Goal: Transaction & Acquisition: Purchase product/service

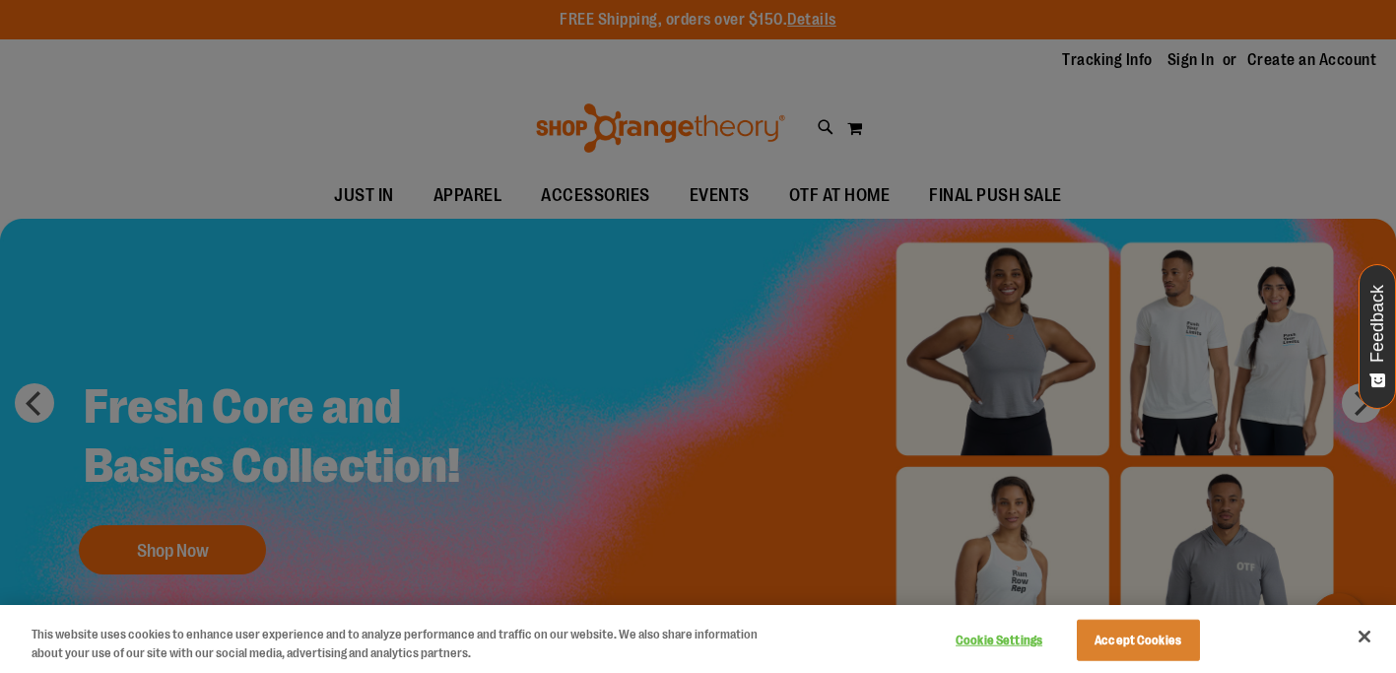
type input "**********"
click at [1167, 642] on button "Accept Cookies" at bounding box center [1138, 640] width 123 height 41
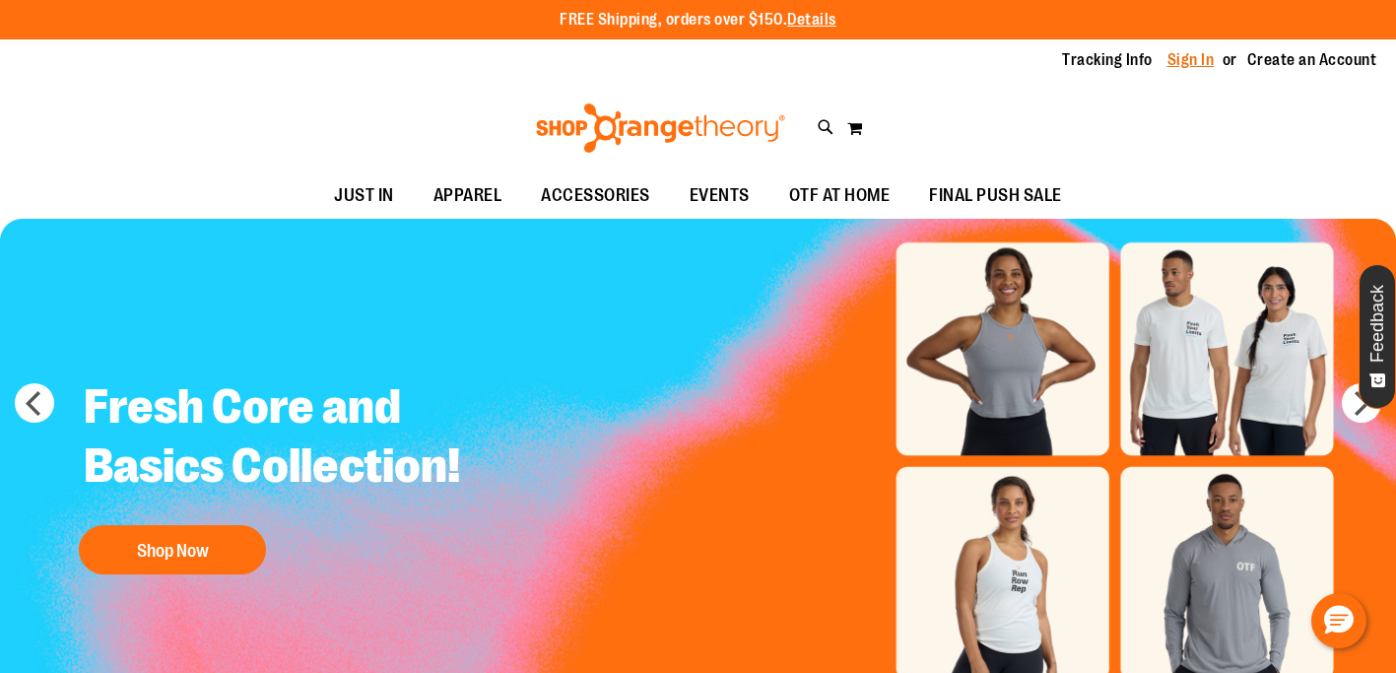
click at [1179, 60] on link "Sign In" at bounding box center [1190, 60] width 47 height 22
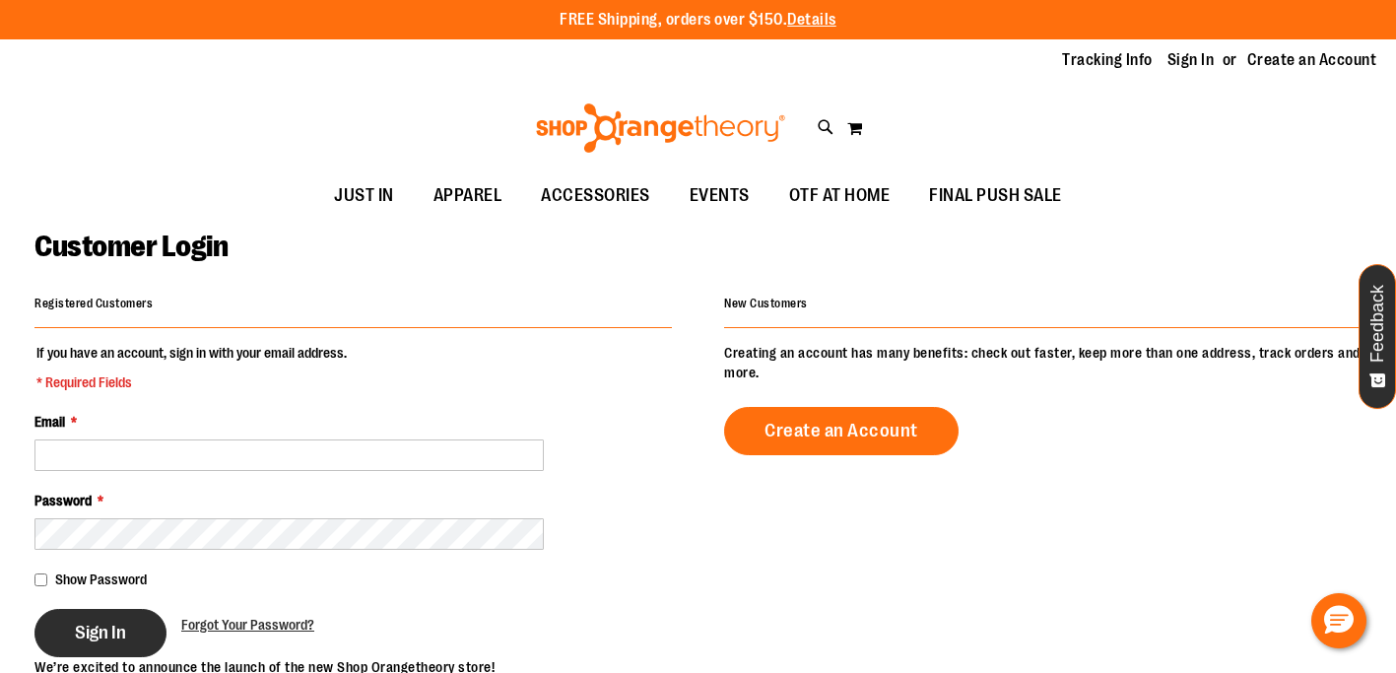
type input "**********"
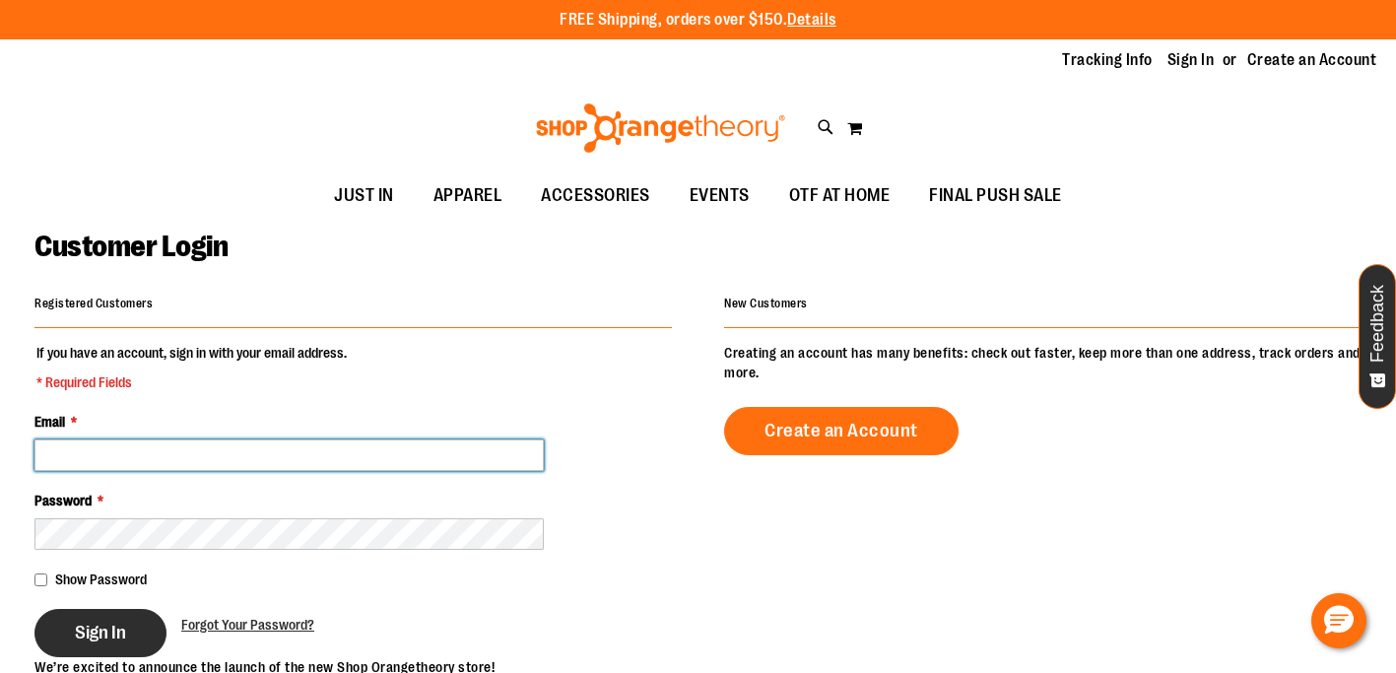
type input "**********"
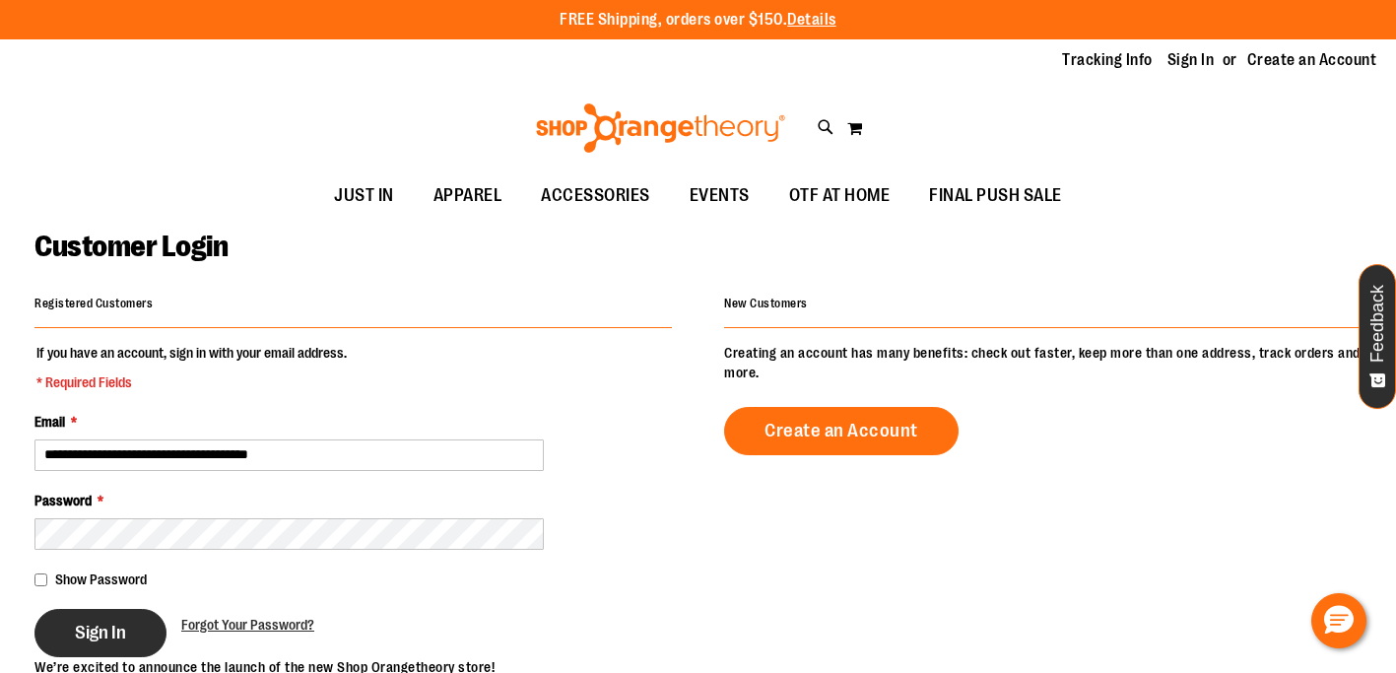
click at [91, 642] on button "Sign In" at bounding box center [100, 633] width 132 height 48
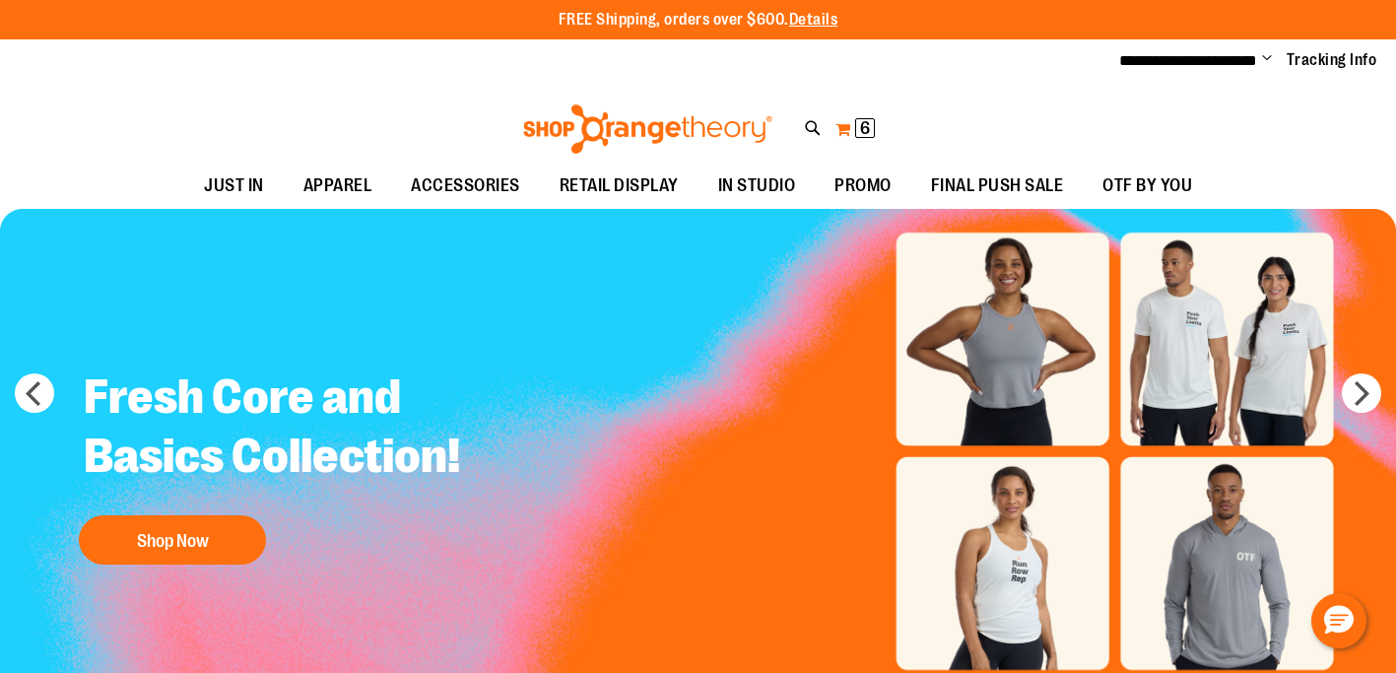
type input "**********"
click at [852, 129] on button "My Cart 6 6 items" at bounding box center [854, 129] width 41 height 32
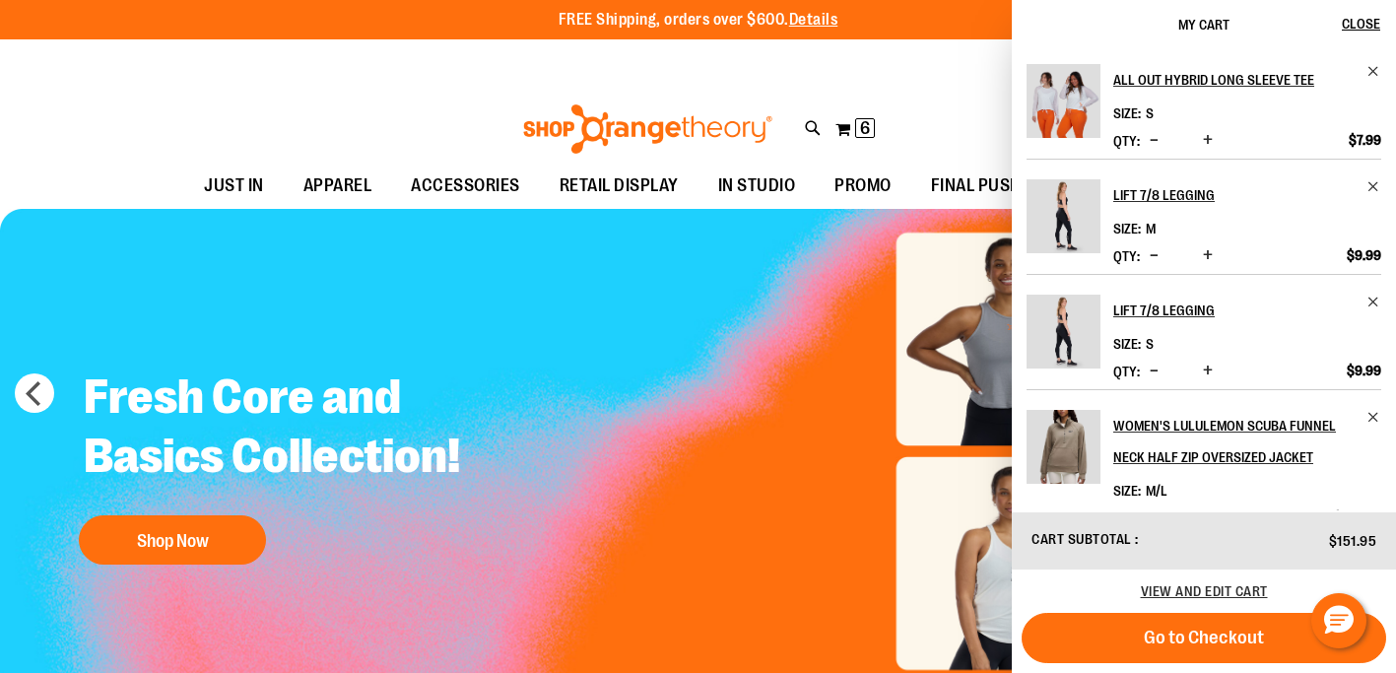
scroll to position [104, 0]
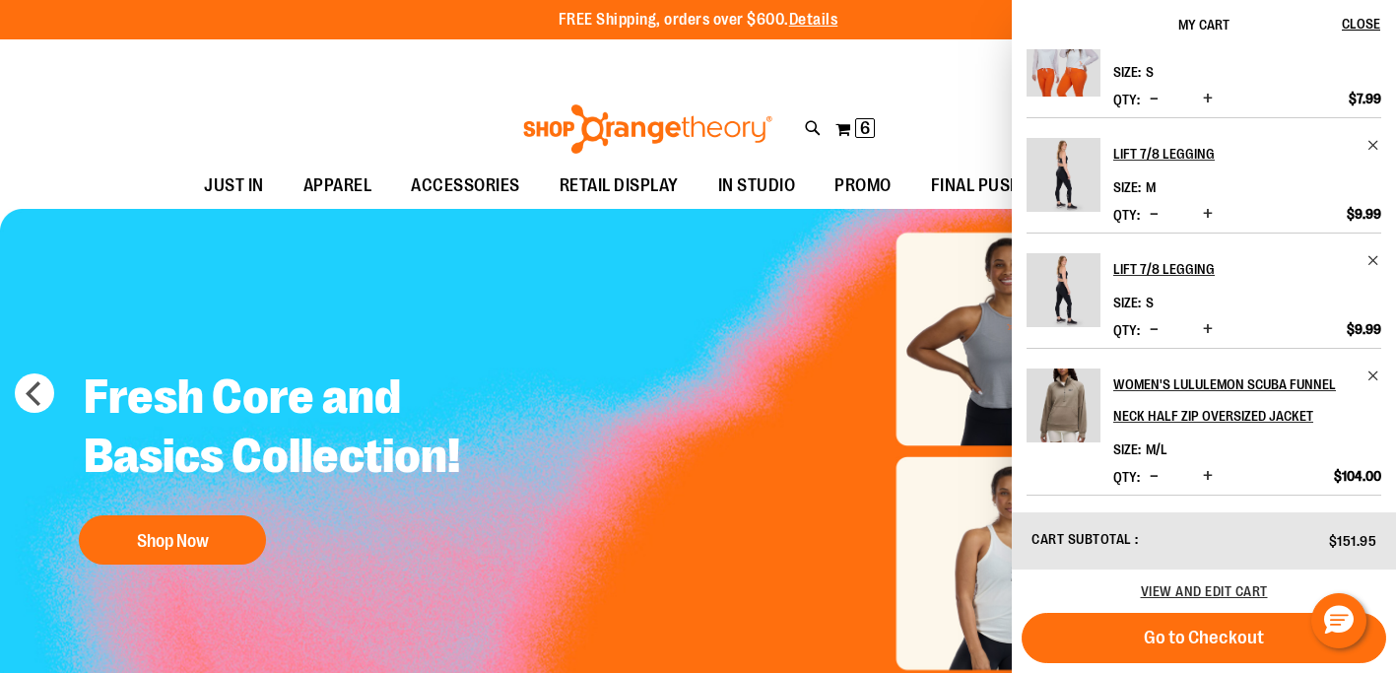
click at [921, 86] on div "Toggle Nav Search Popular Suggestions Advanced Search" at bounding box center [698, 124] width 1396 height 80
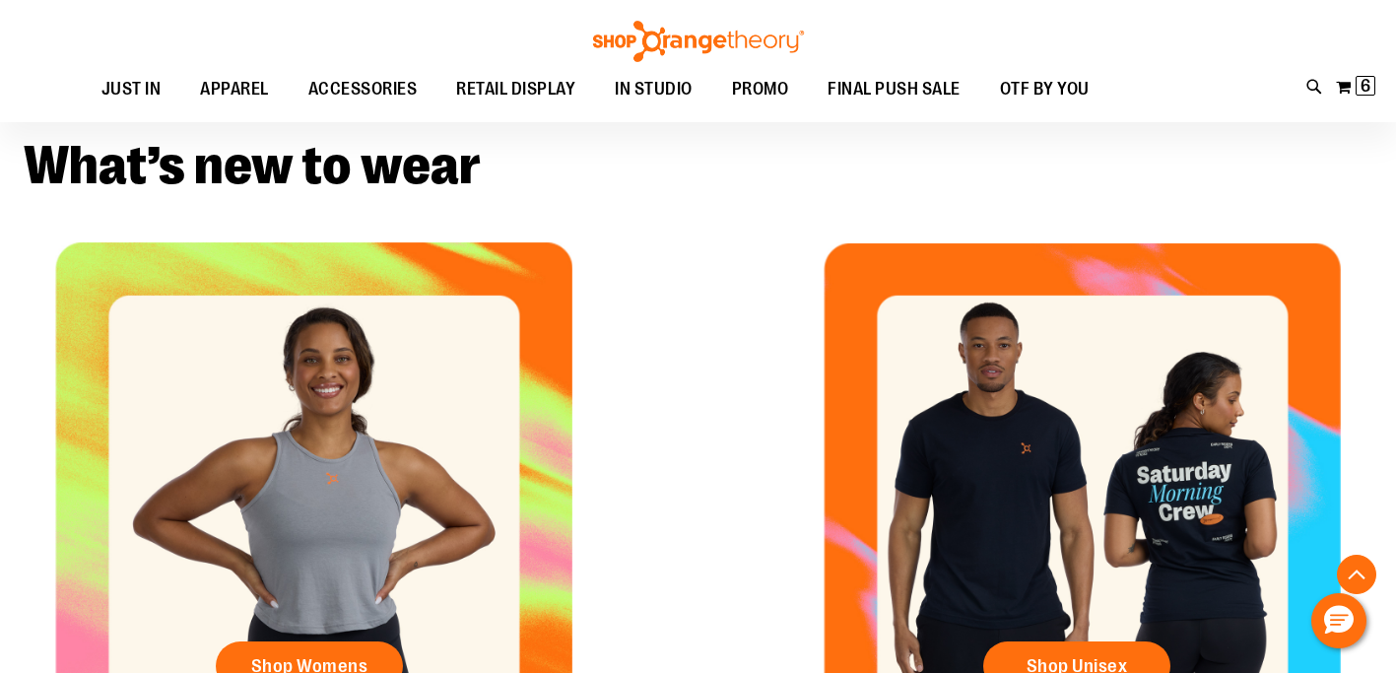
scroll to position [0, 0]
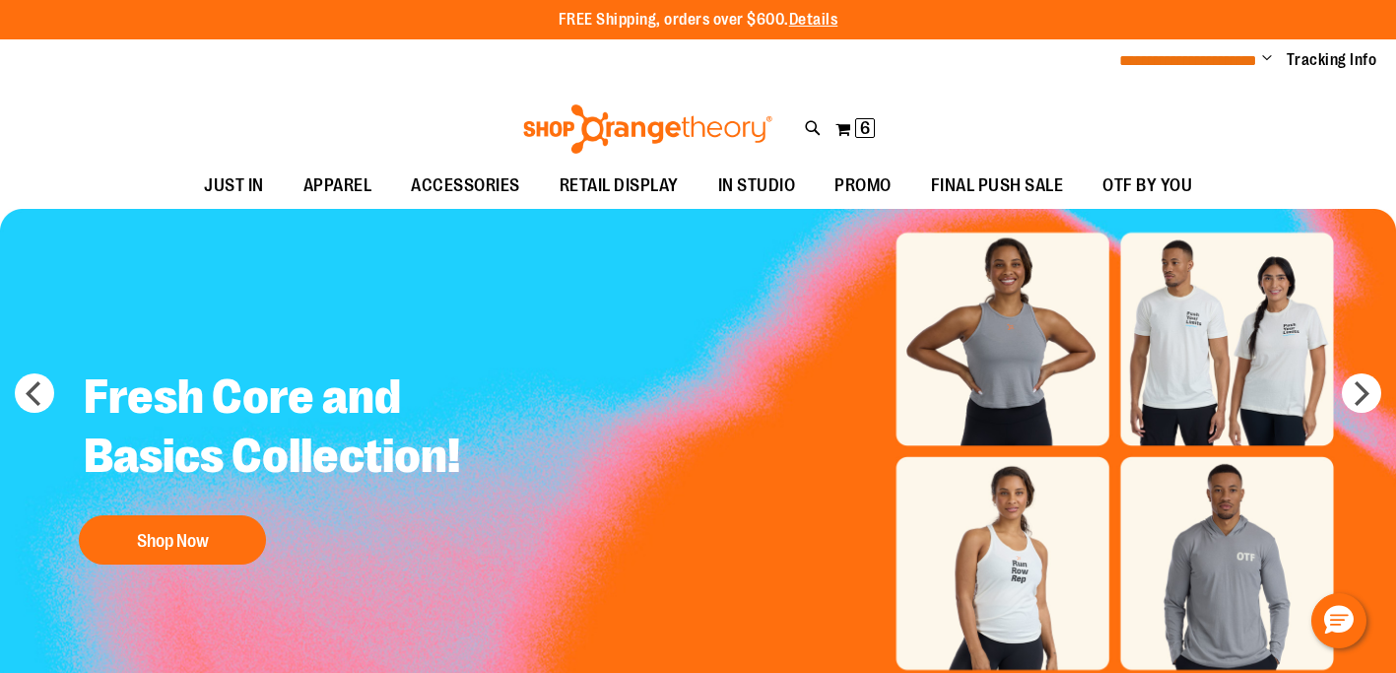
click at [1248, 53] on span "**********" at bounding box center [1188, 60] width 138 height 15
click at [878, 118] on div "Toggle Nav Search Popular Suggestions Advanced Search" at bounding box center [698, 124] width 1396 height 80
click at [854, 119] on button "My Cart 6 6 items" at bounding box center [854, 129] width 41 height 32
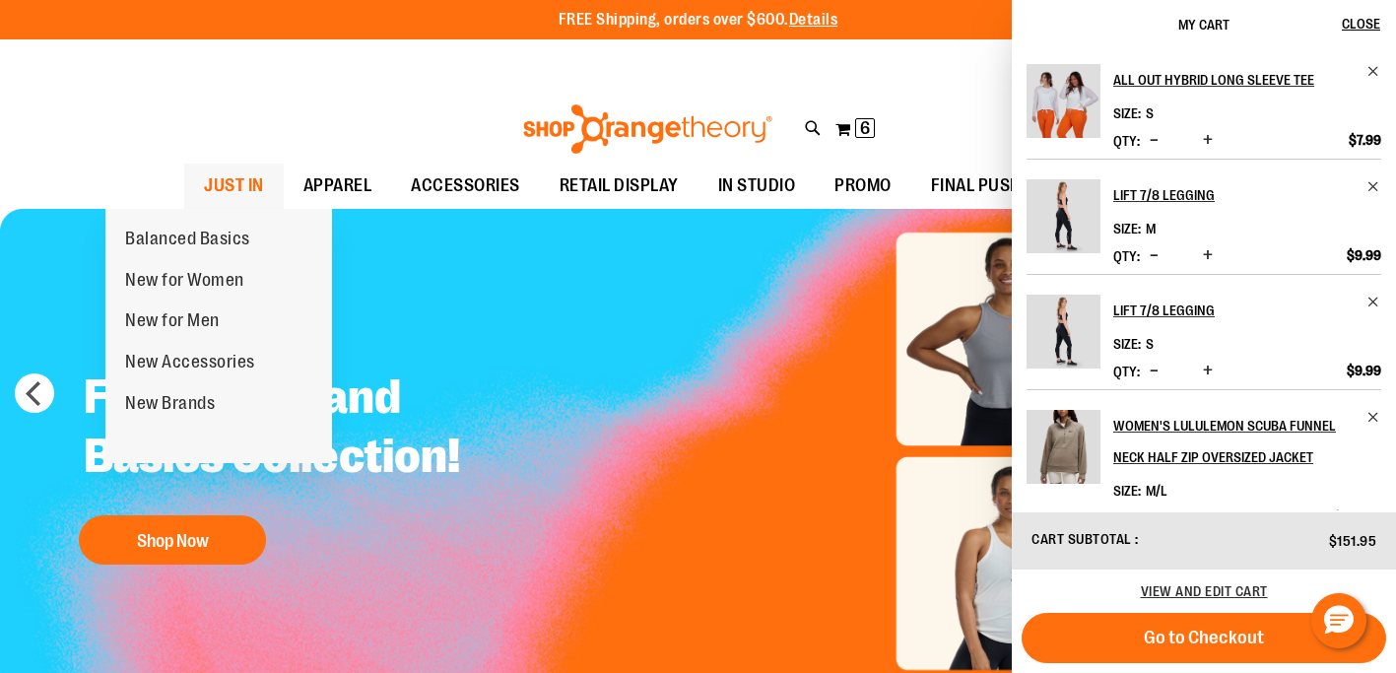
click at [204, 180] on span "JUST IN" at bounding box center [234, 186] width 60 height 44
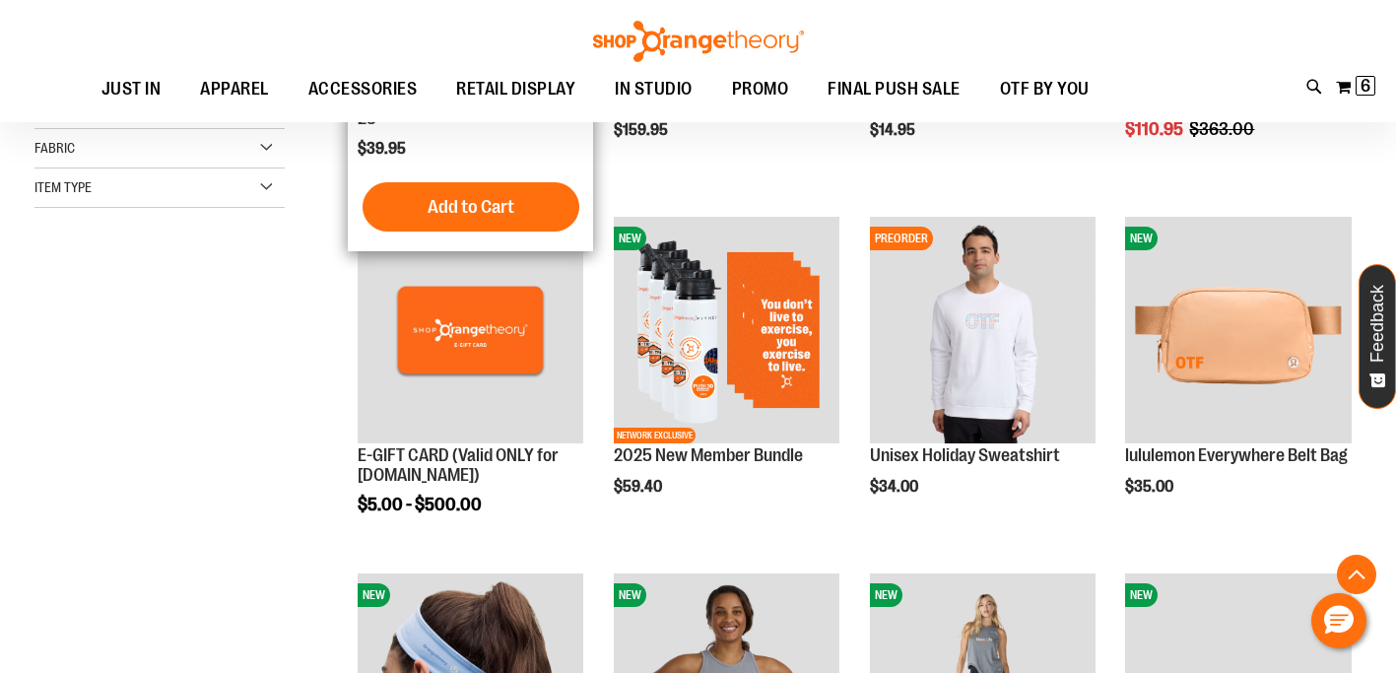
scroll to position [560, 0]
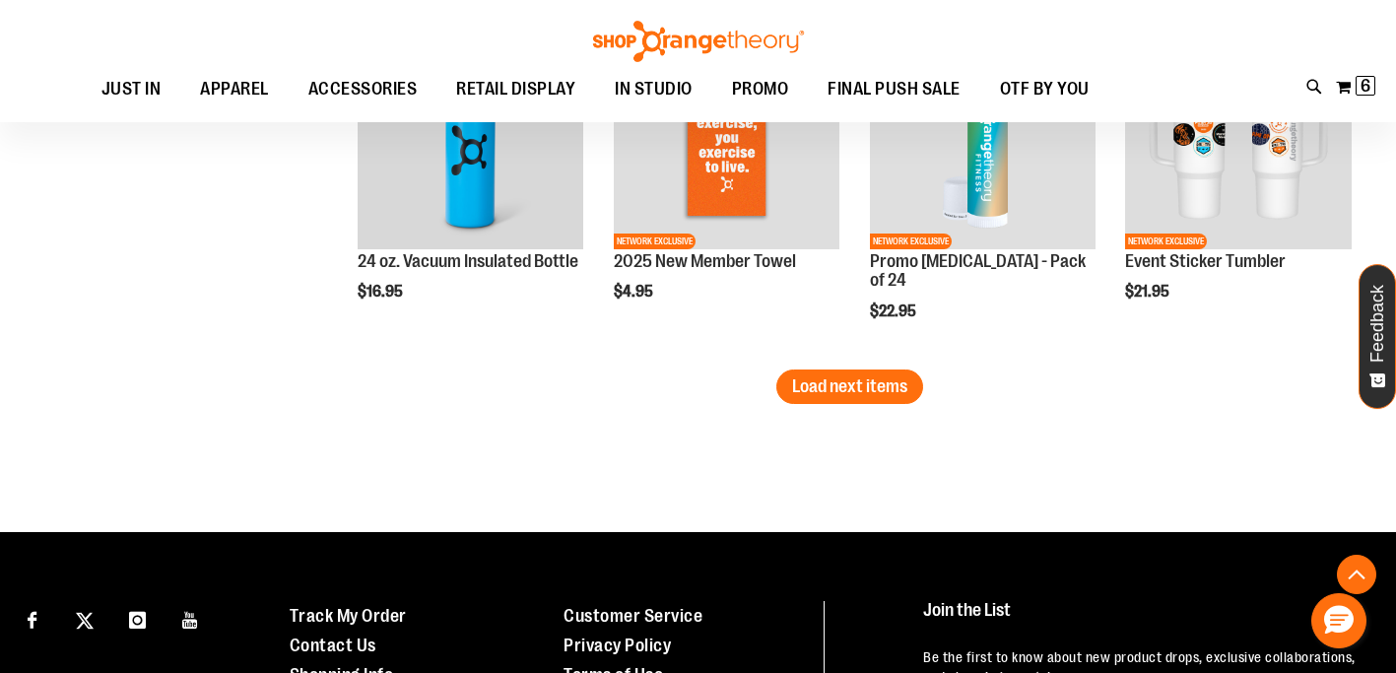
scroll to position [3243, 0]
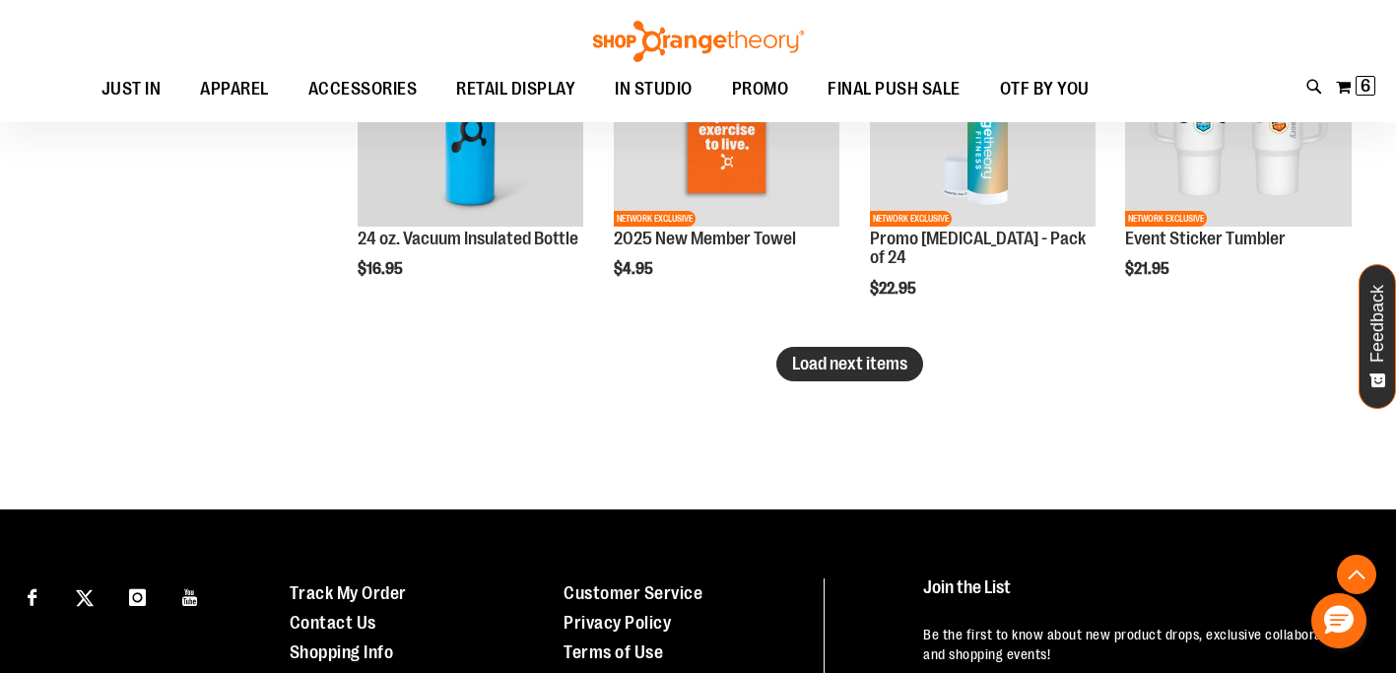
type input "**********"
click at [863, 364] on span "Load next items" at bounding box center [849, 364] width 115 height 20
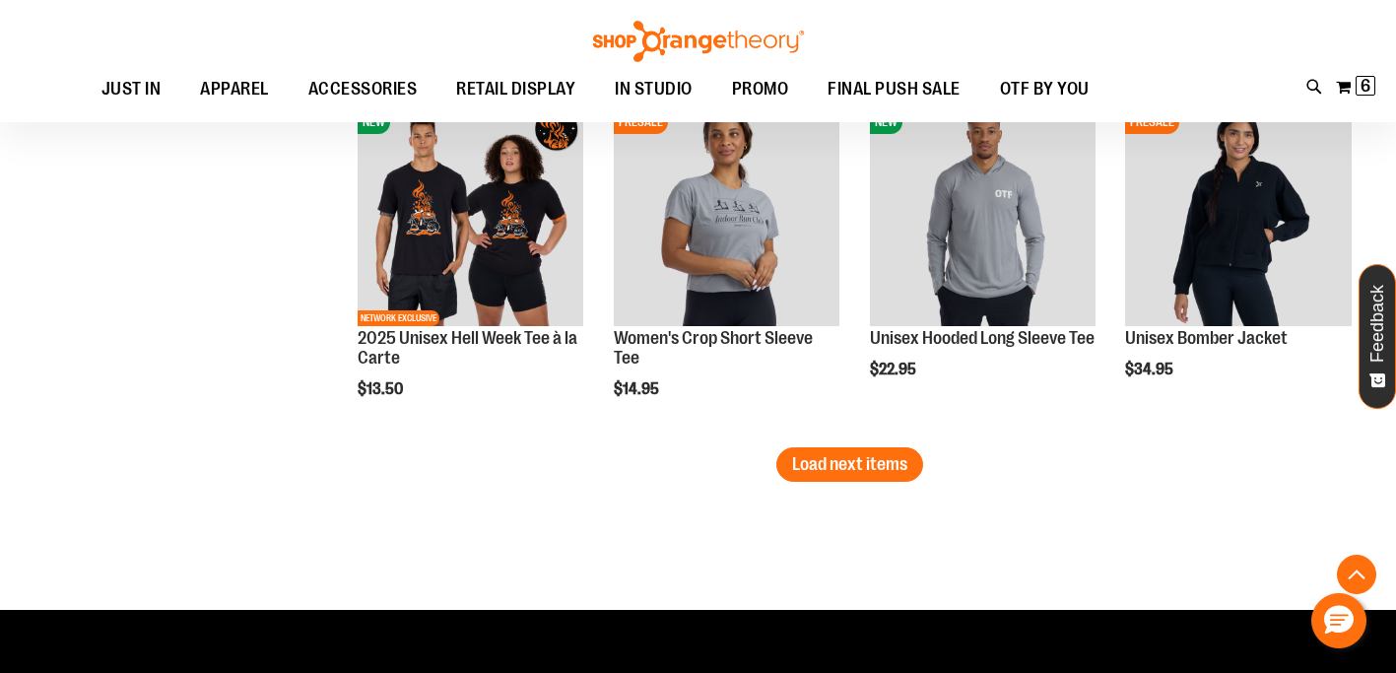
scroll to position [4291, 0]
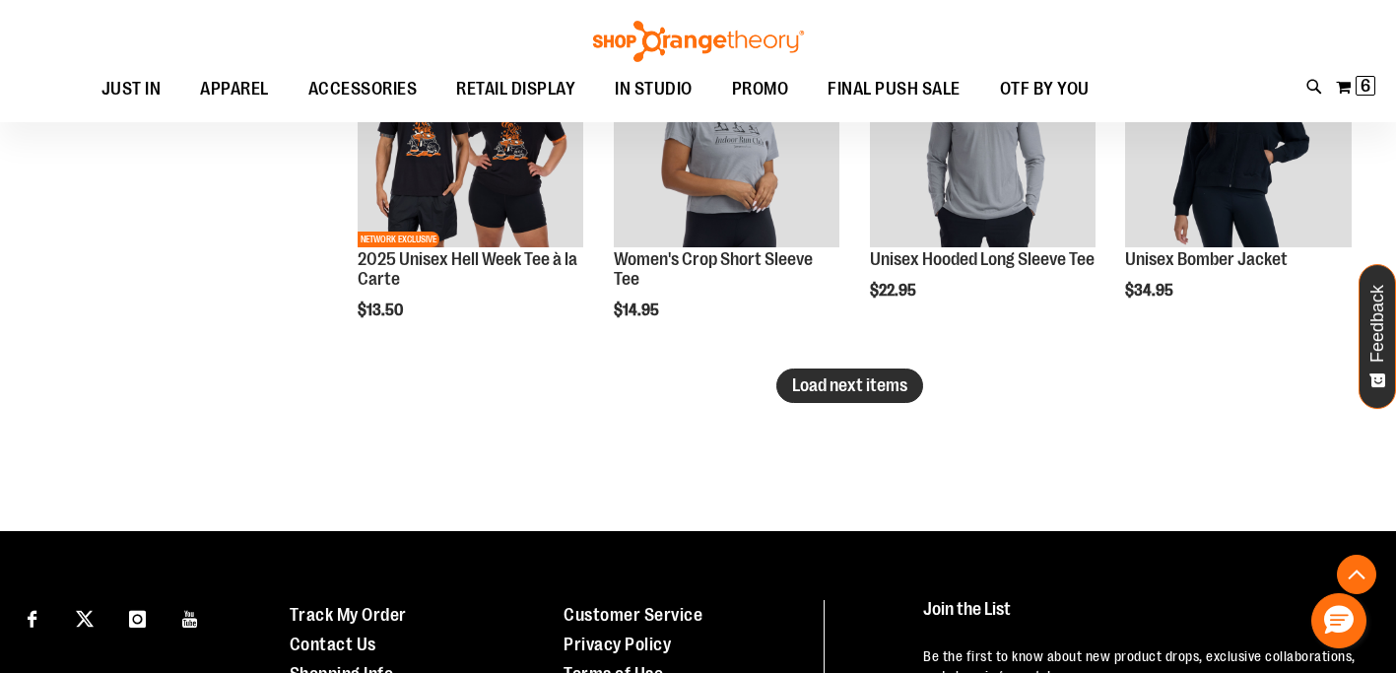
click at [871, 391] on span "Load next items" at bounding box center [849, 385] width 115 height 20
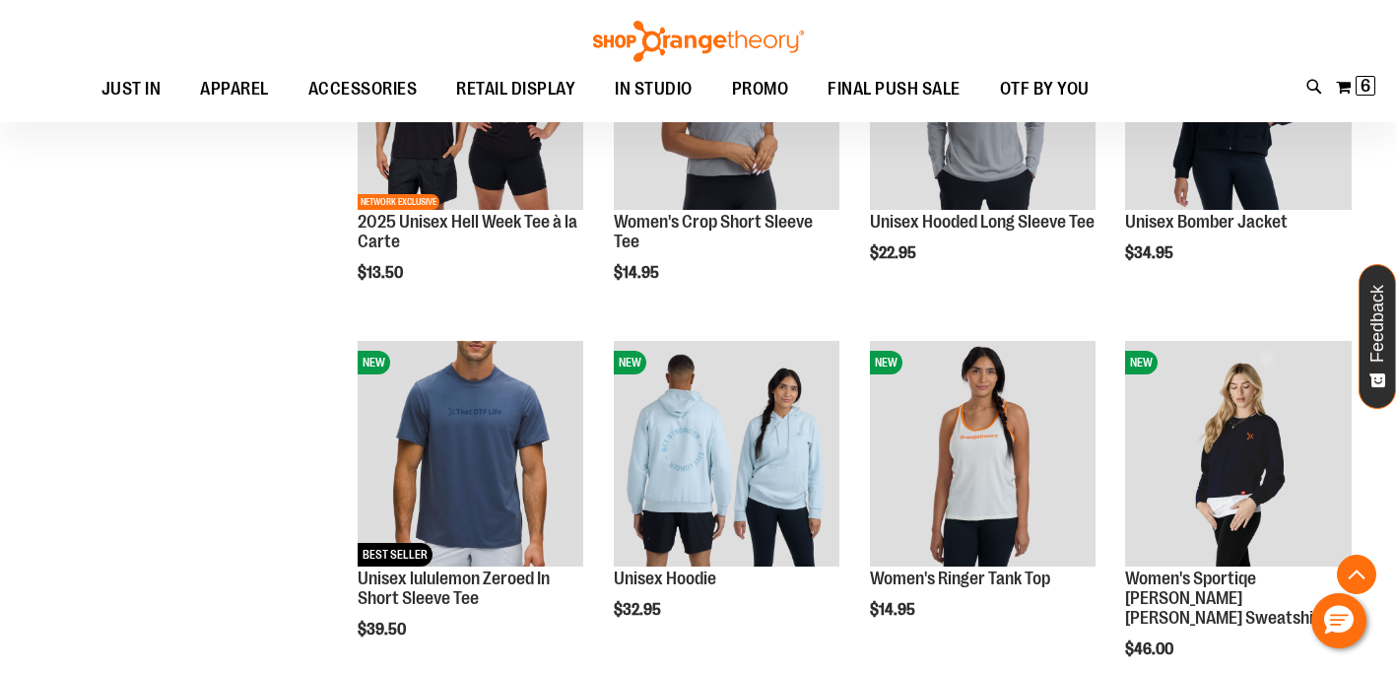
scroll to position [4335, 0]
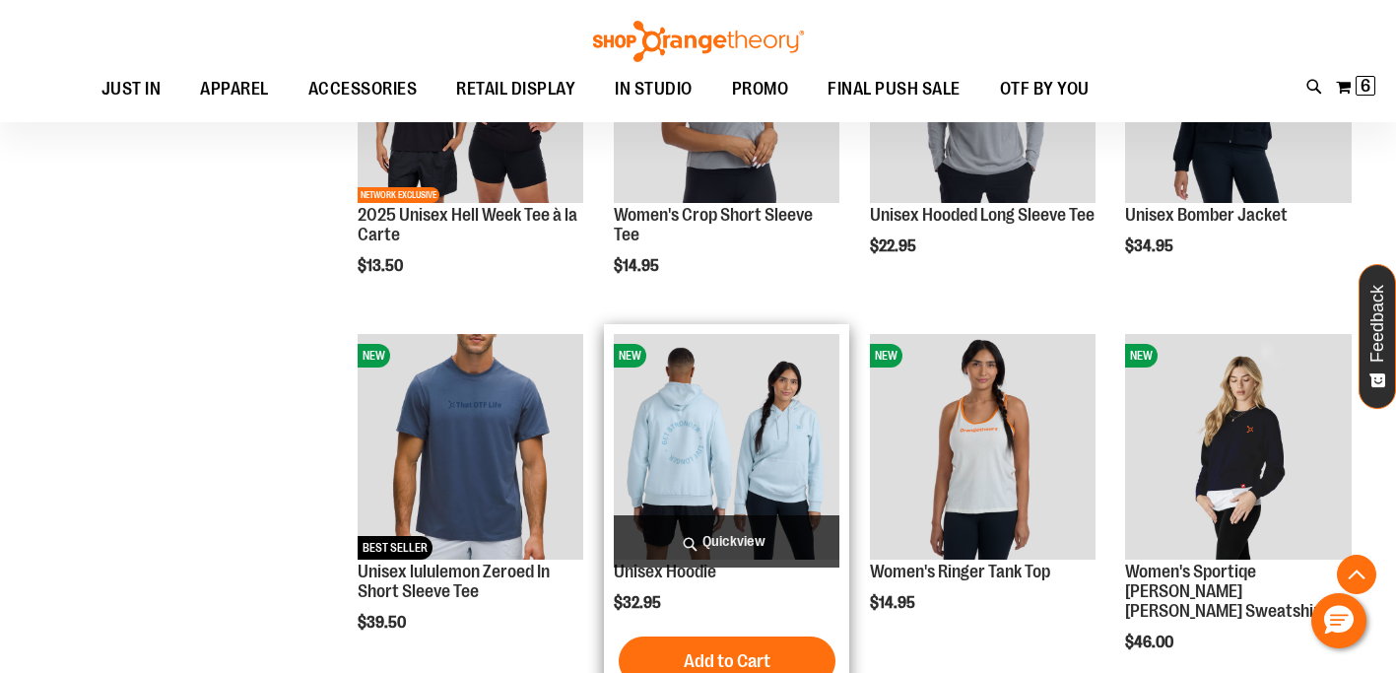
click at [699, 542] on span "Quickview" at bounding box center [727, 541] width 226 height 52
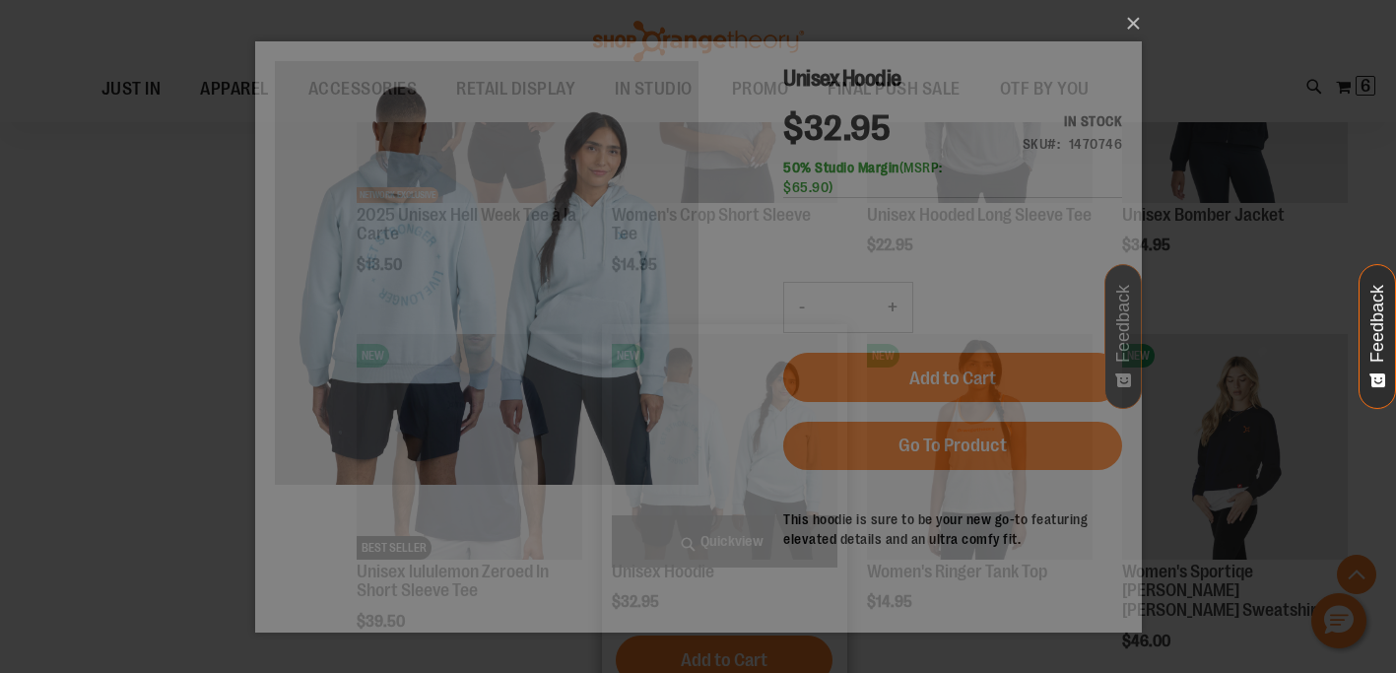
scroll to position [0, 0]
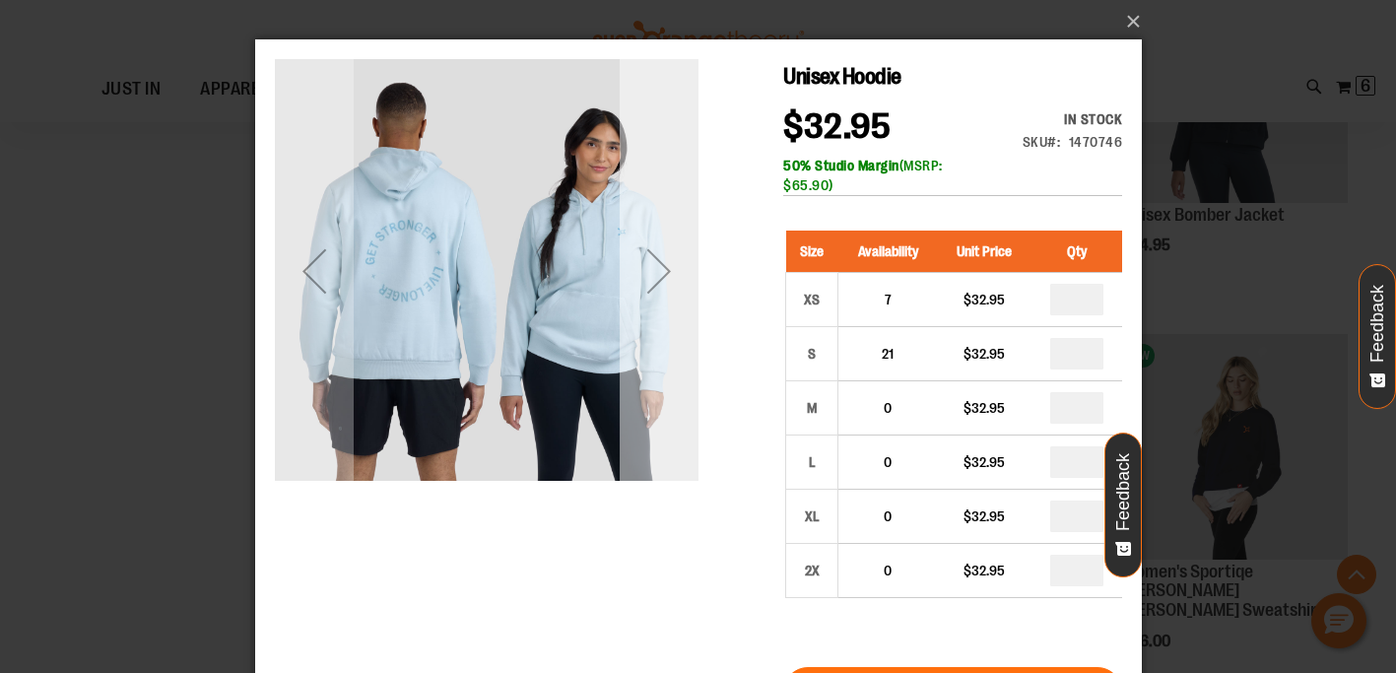
click at [650, 288] on div "Next" at bounding box center [658, 270] width 79 height 79
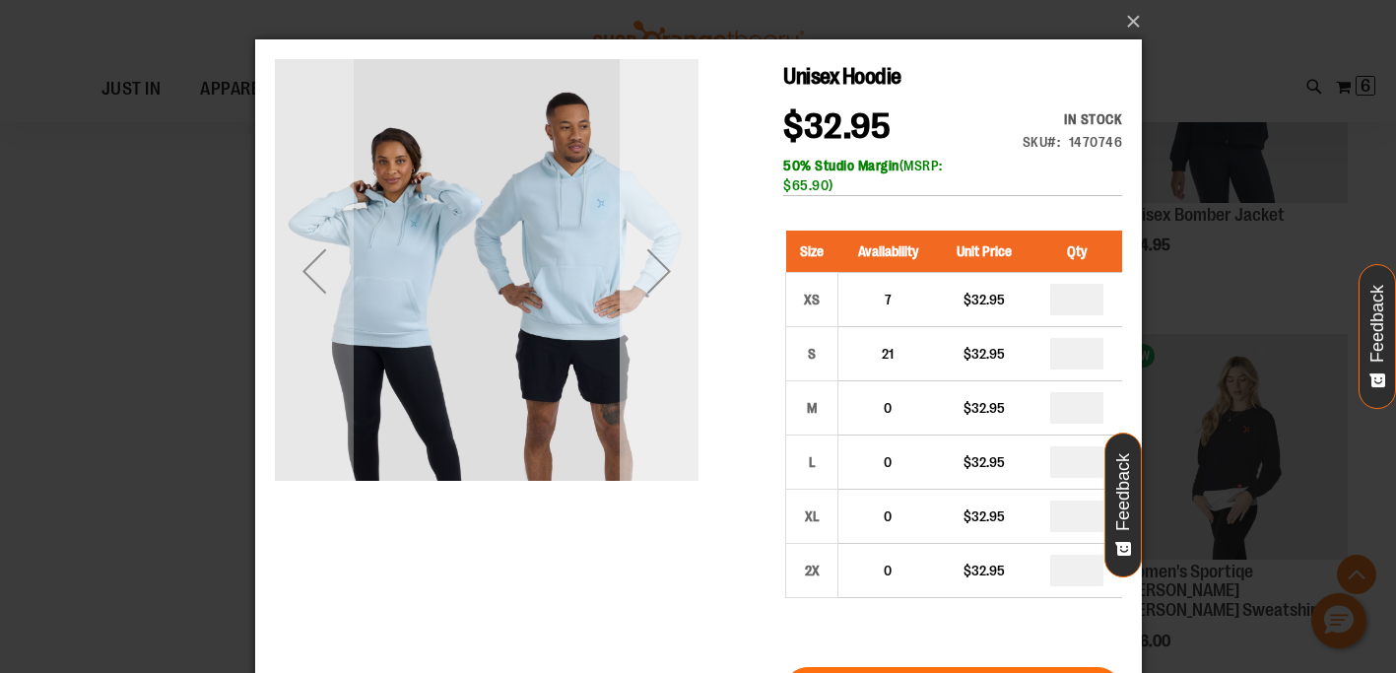
click at [650, 271] on div "Next" at bounding box center [658, 270] width 79 height 79
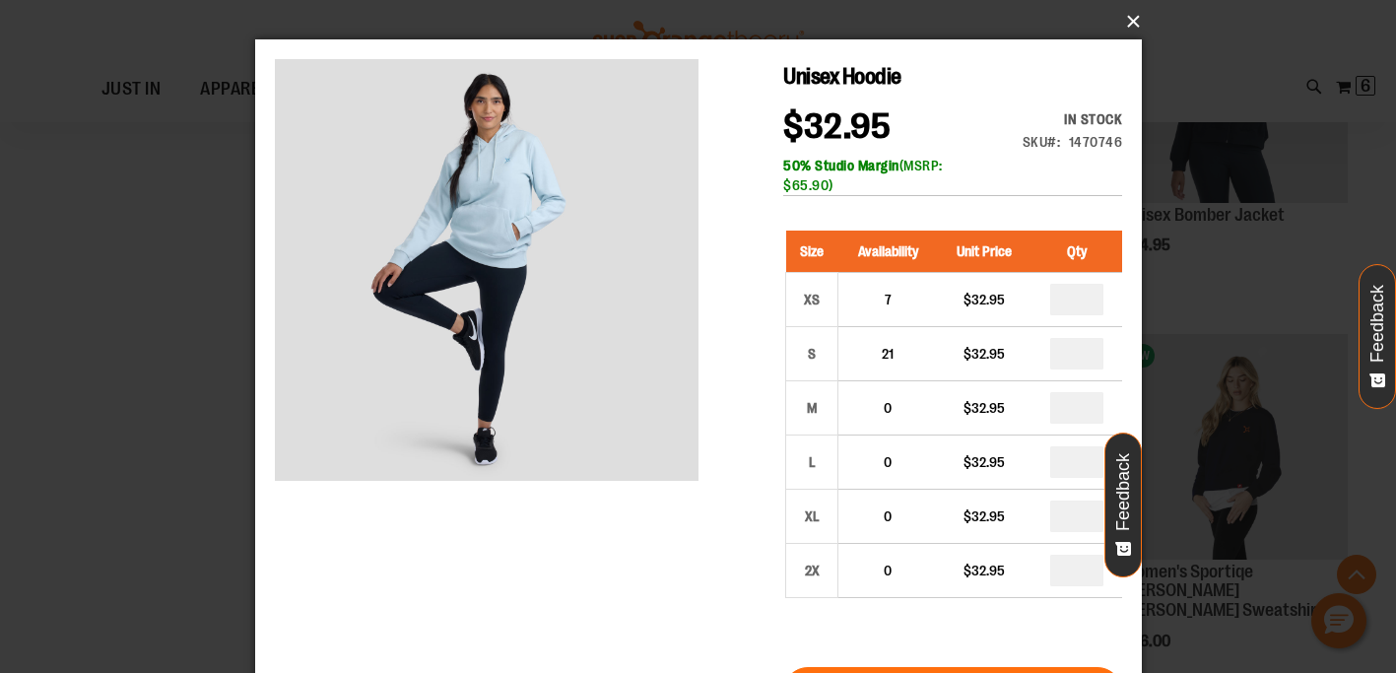
click at [1125, 24] on button "×" at bounding box center [704, 21] width 886 height 43
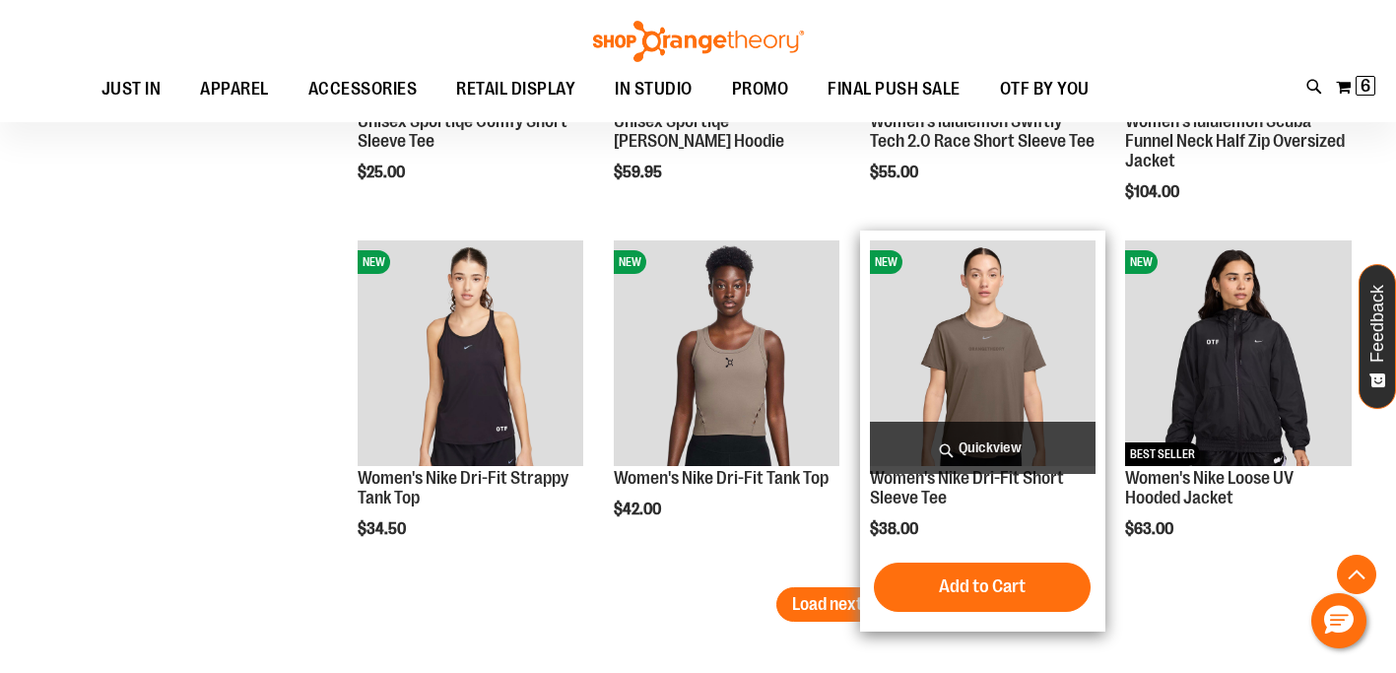
scroll to position [5172, 0]
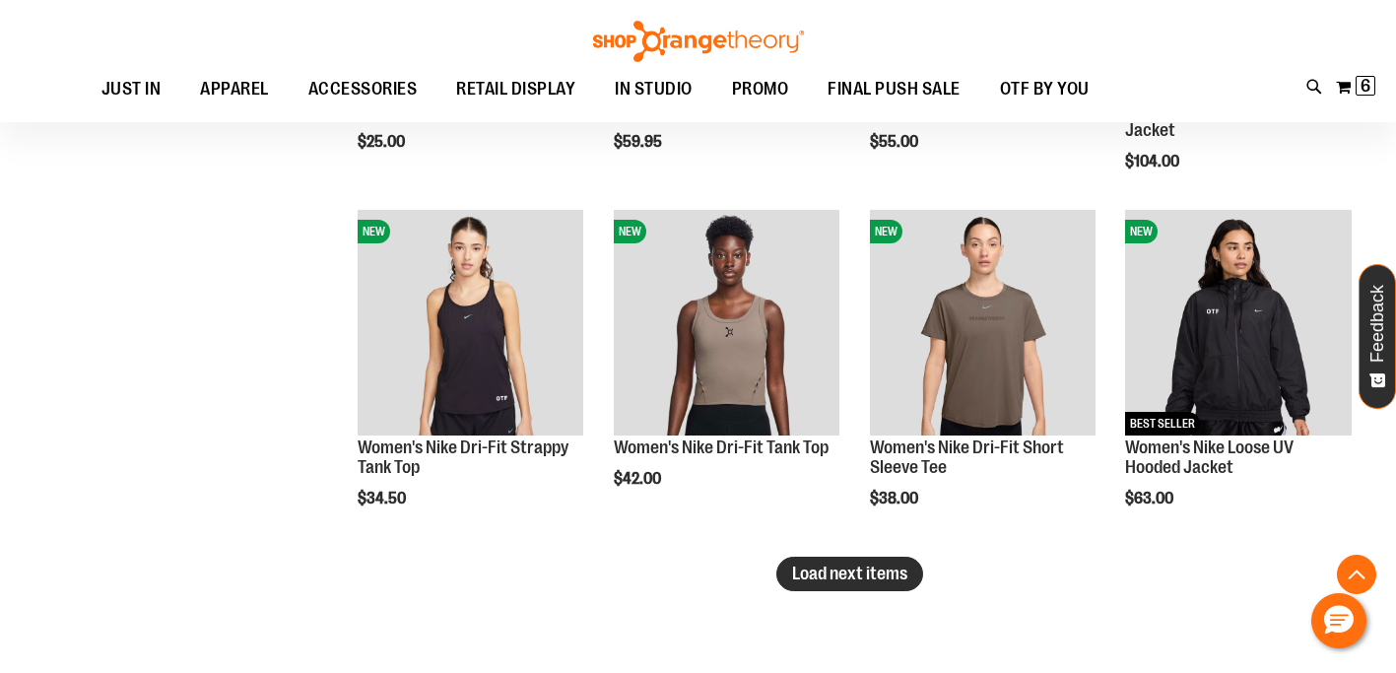
click at [820, 573] on span "Load next items" at bounding box center [849, 573] width 115 height 20
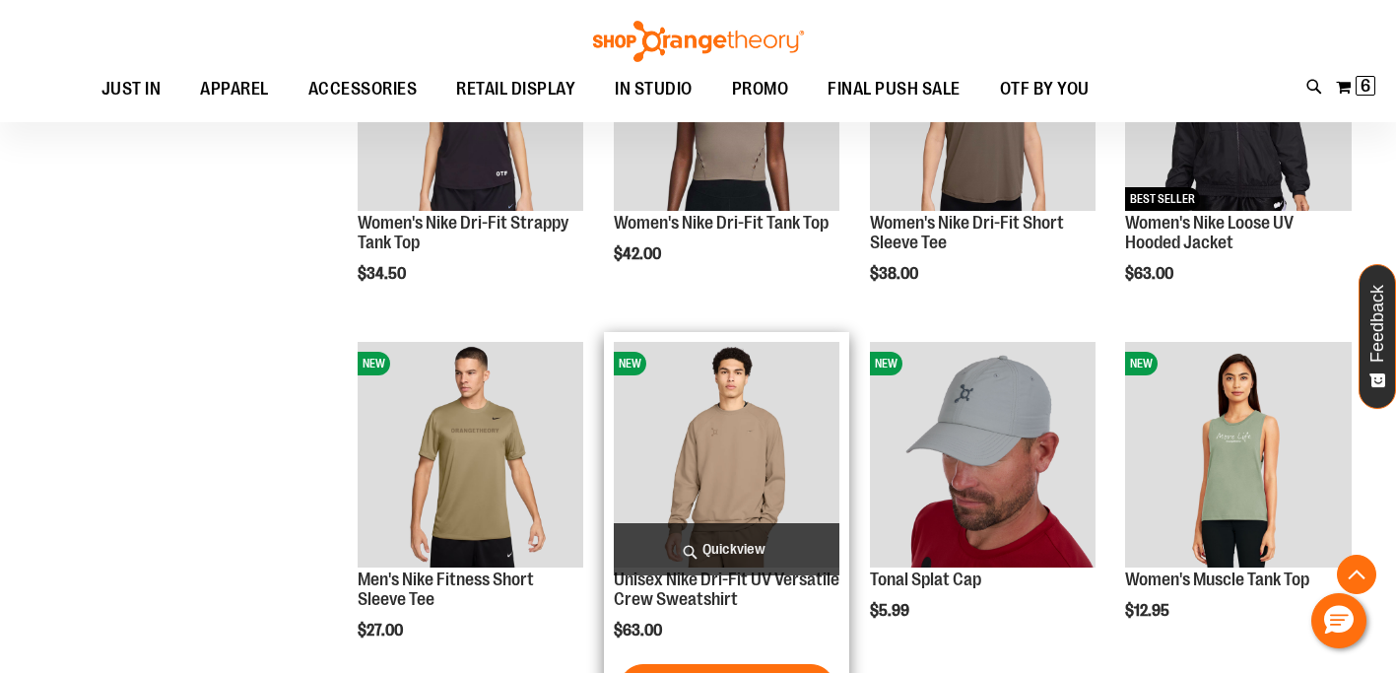
scroll to position [5461, 0]
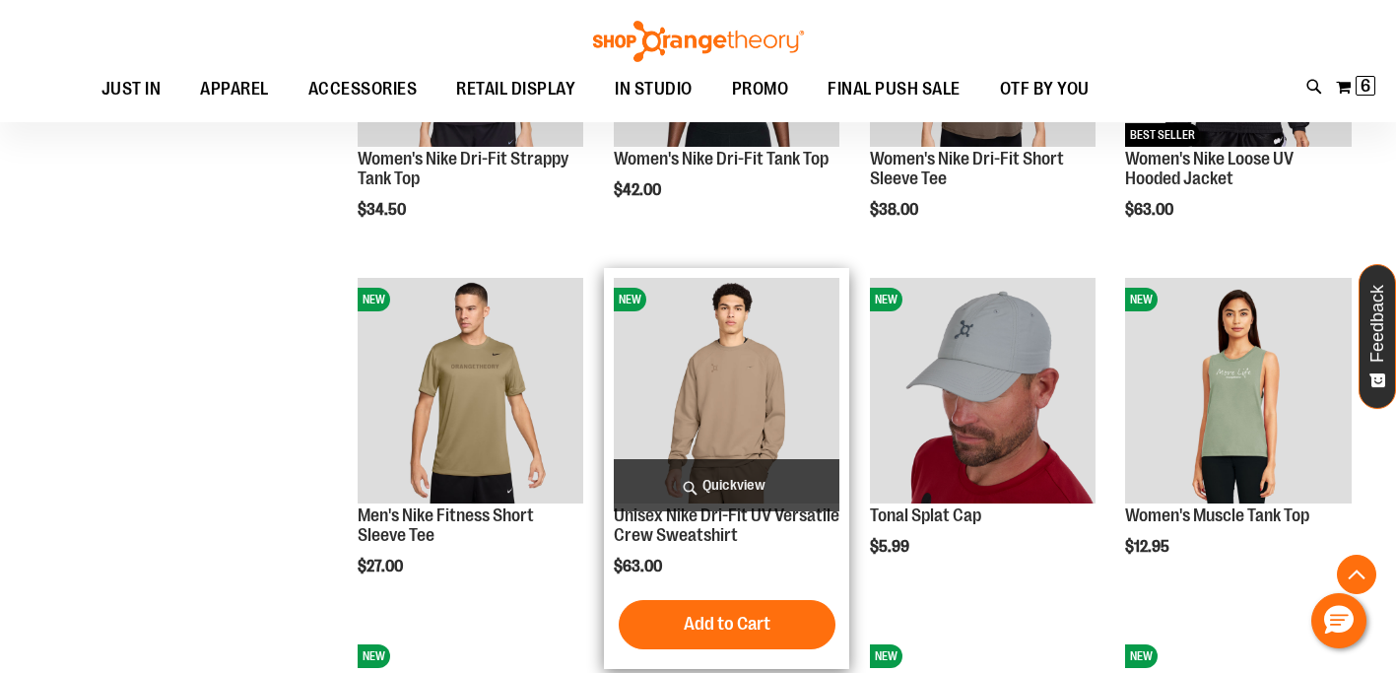
click at [777, 492] on span "Quickview" at bounding box center [727, 485] width 226 height 52
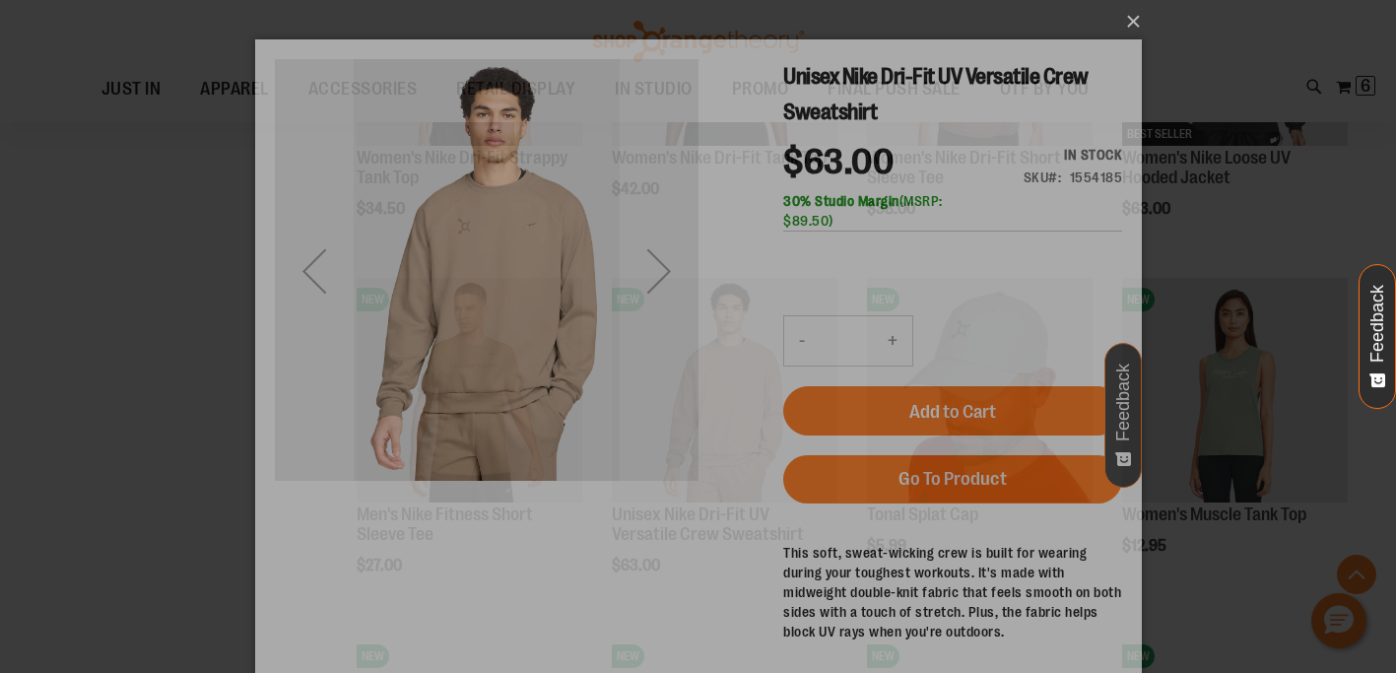
scroll to position [0, 0]
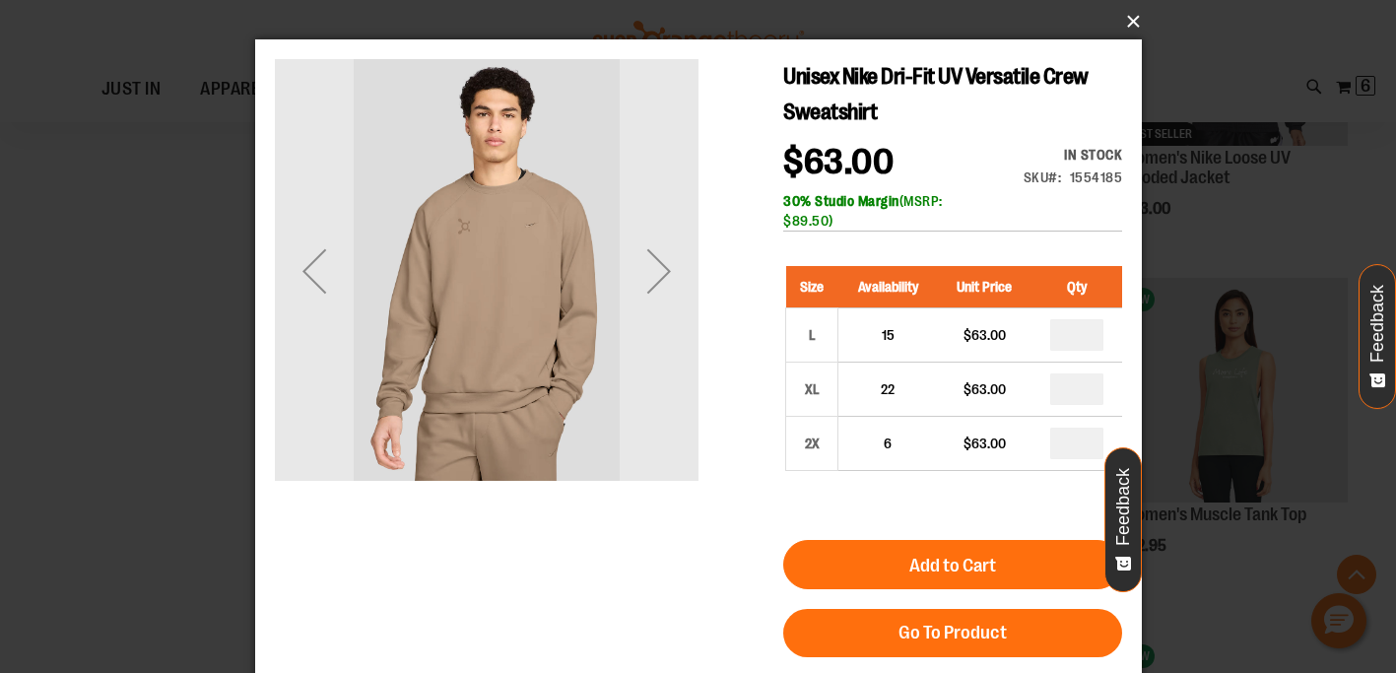
click at [1124, 24] on button "×" at bounding box center [704, 21] width 886 height 43
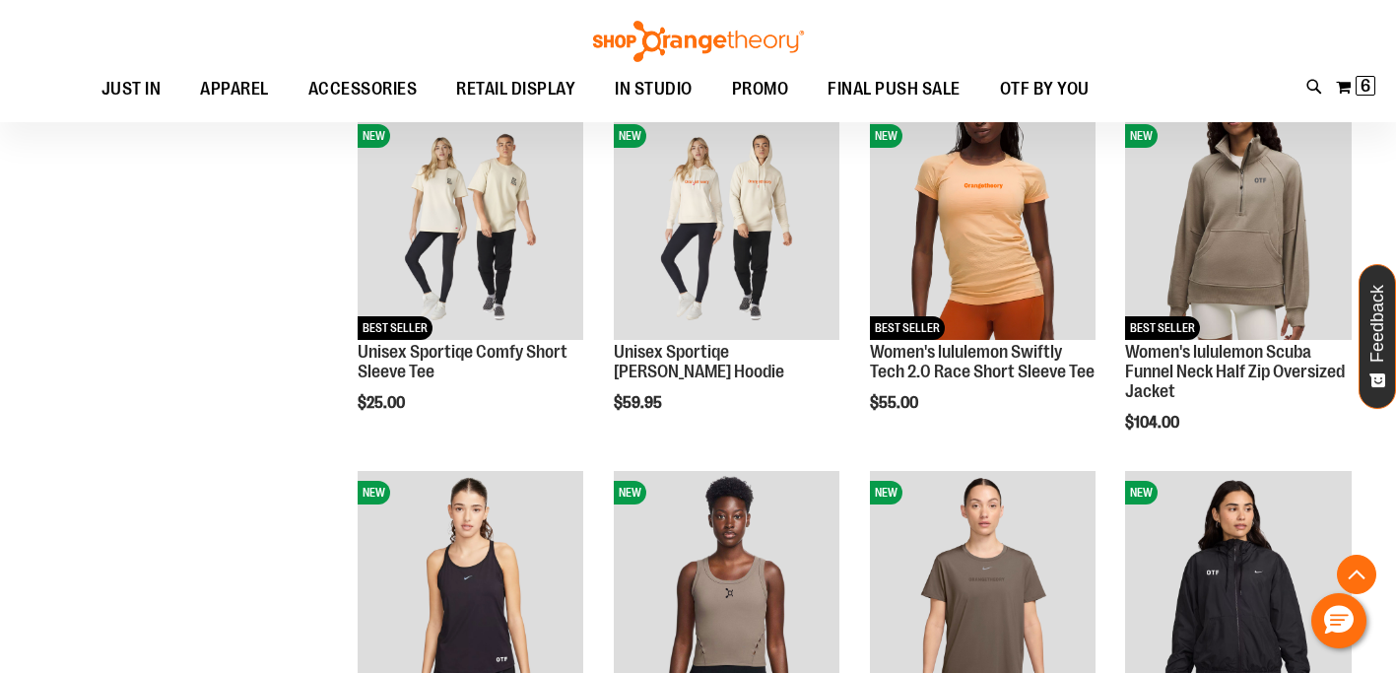
scroll to position [4871, 0]
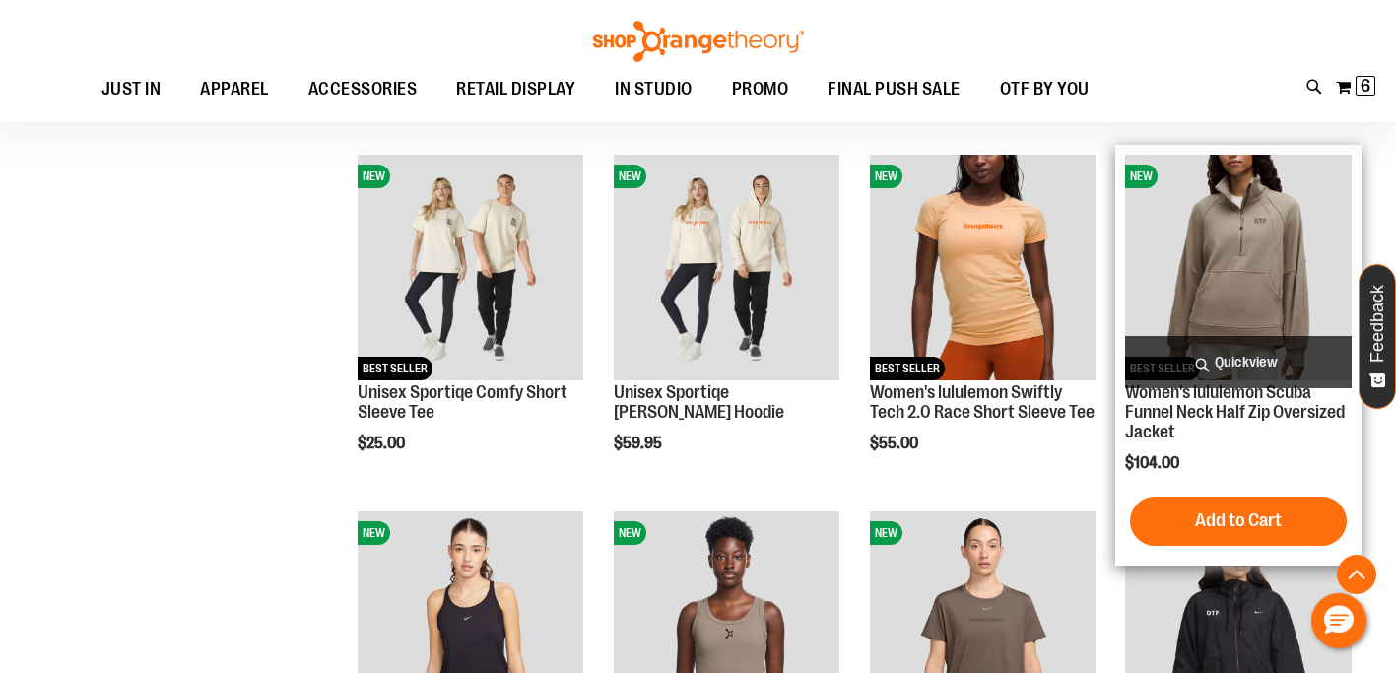
click at [1217, 354] on span "Quickview" at bounding box center [1238, 362] width 226 height 52
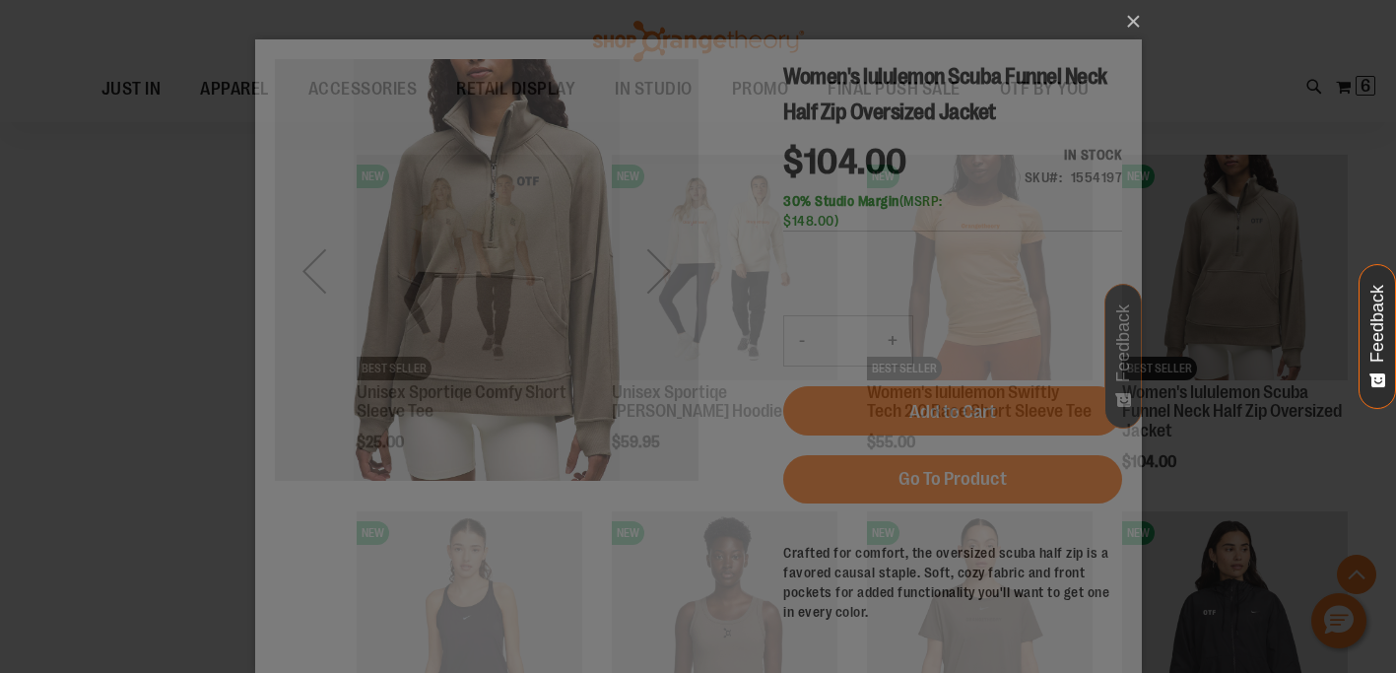
scroll to position [0, 0]
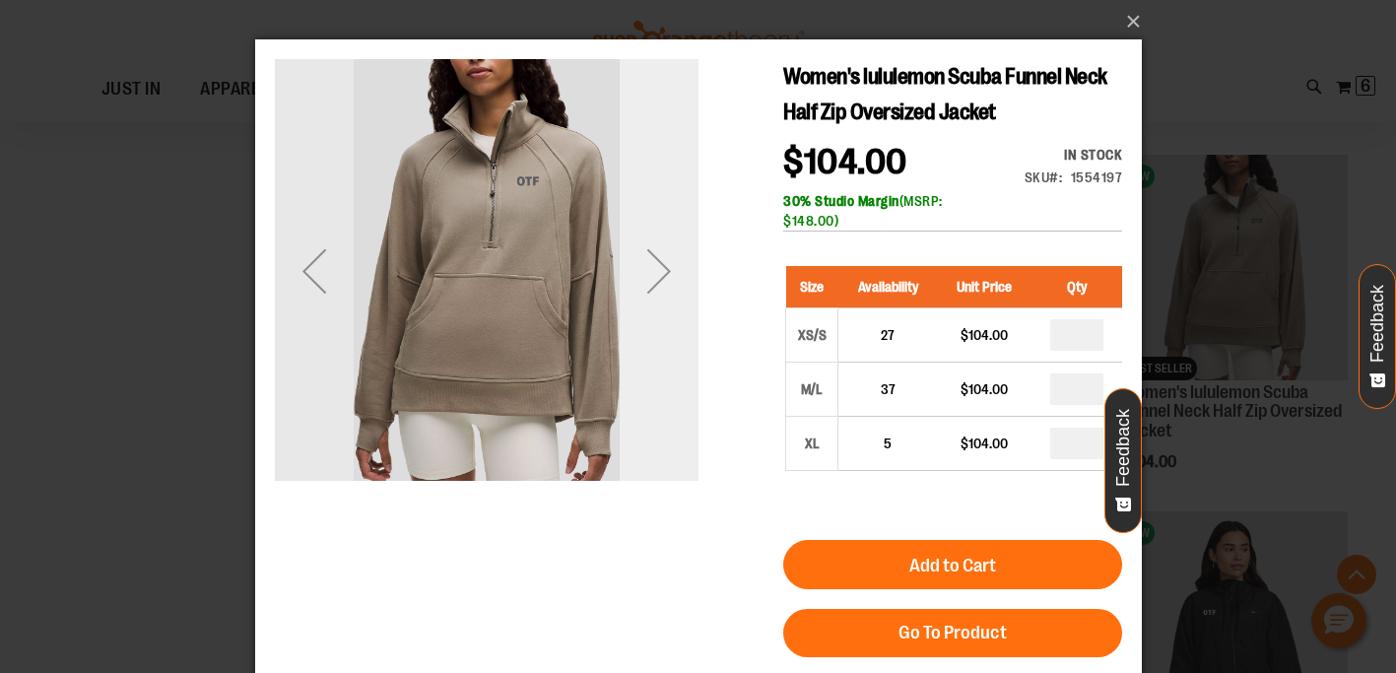
click at [640, 275] on div "Next" at bounding box center [658, 270] width 79 height 79
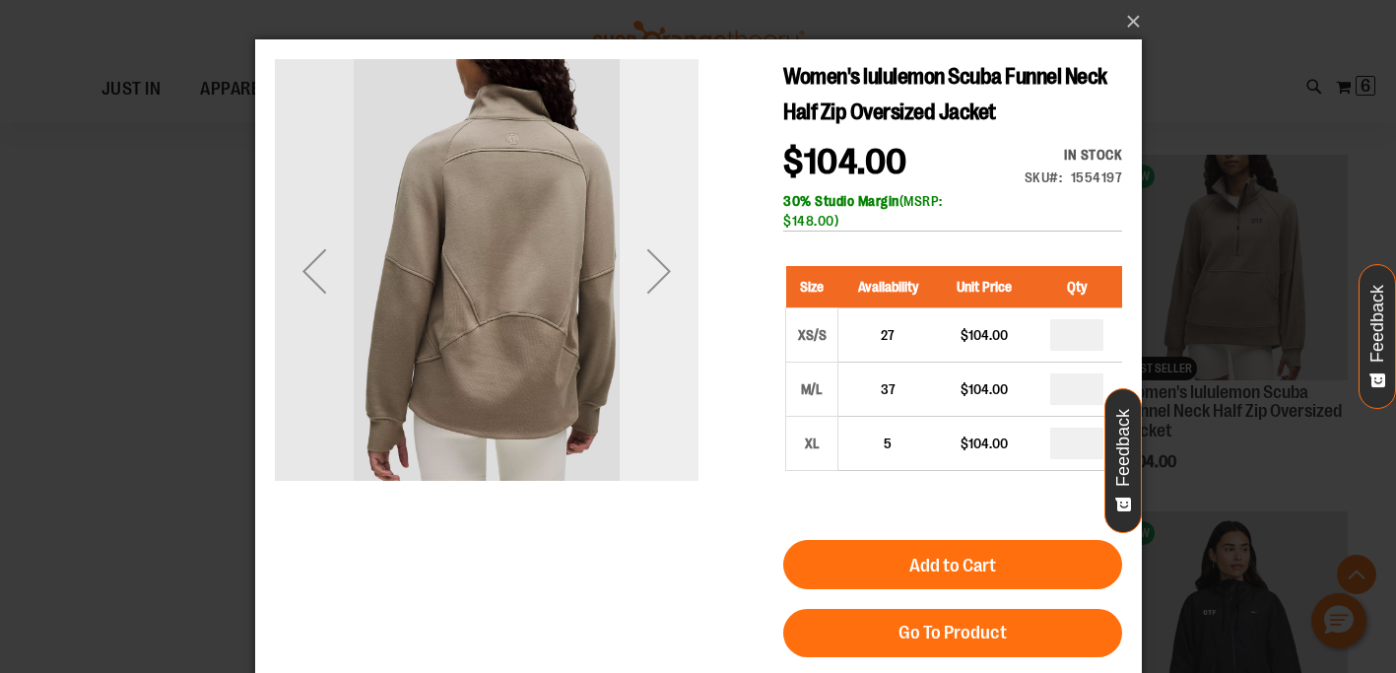
click at [666, 295] on div "Next" at bounding box center [658, 270] width 79 height 79
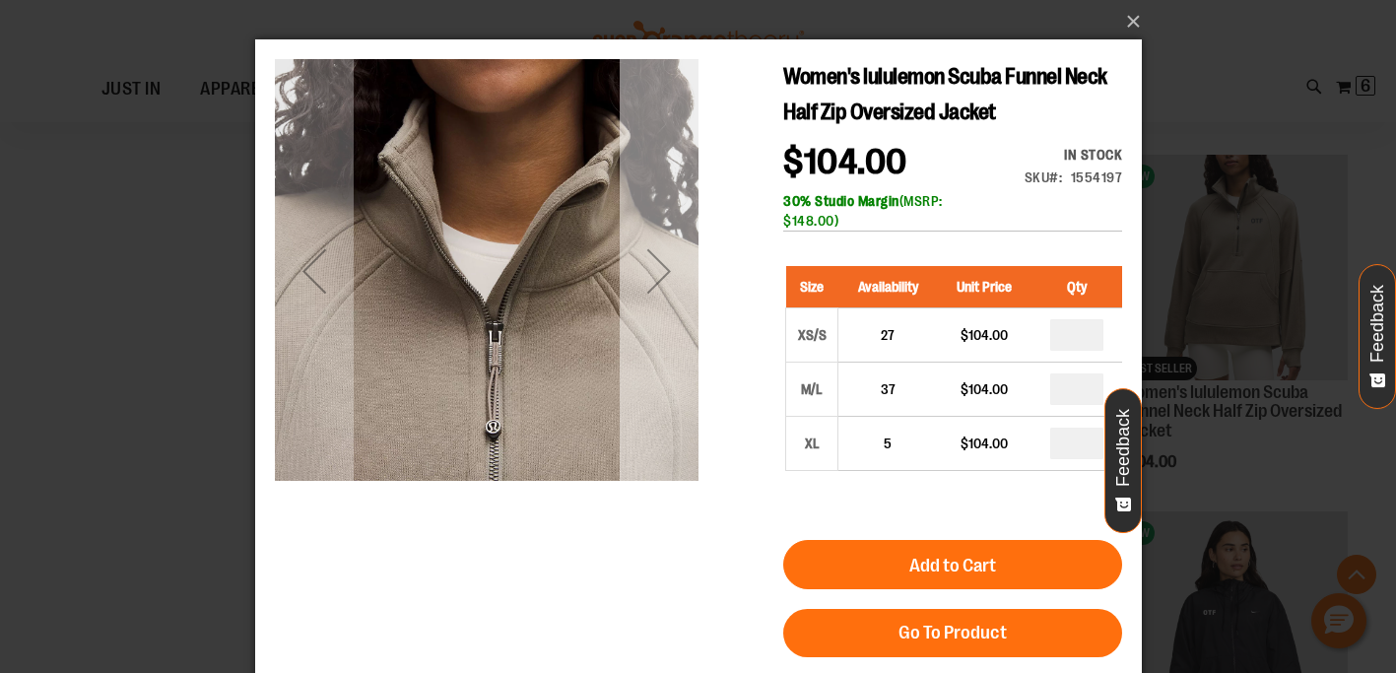
click at [666, 295] on div "Next" at bounding box center [658, 270] width 79 height 79
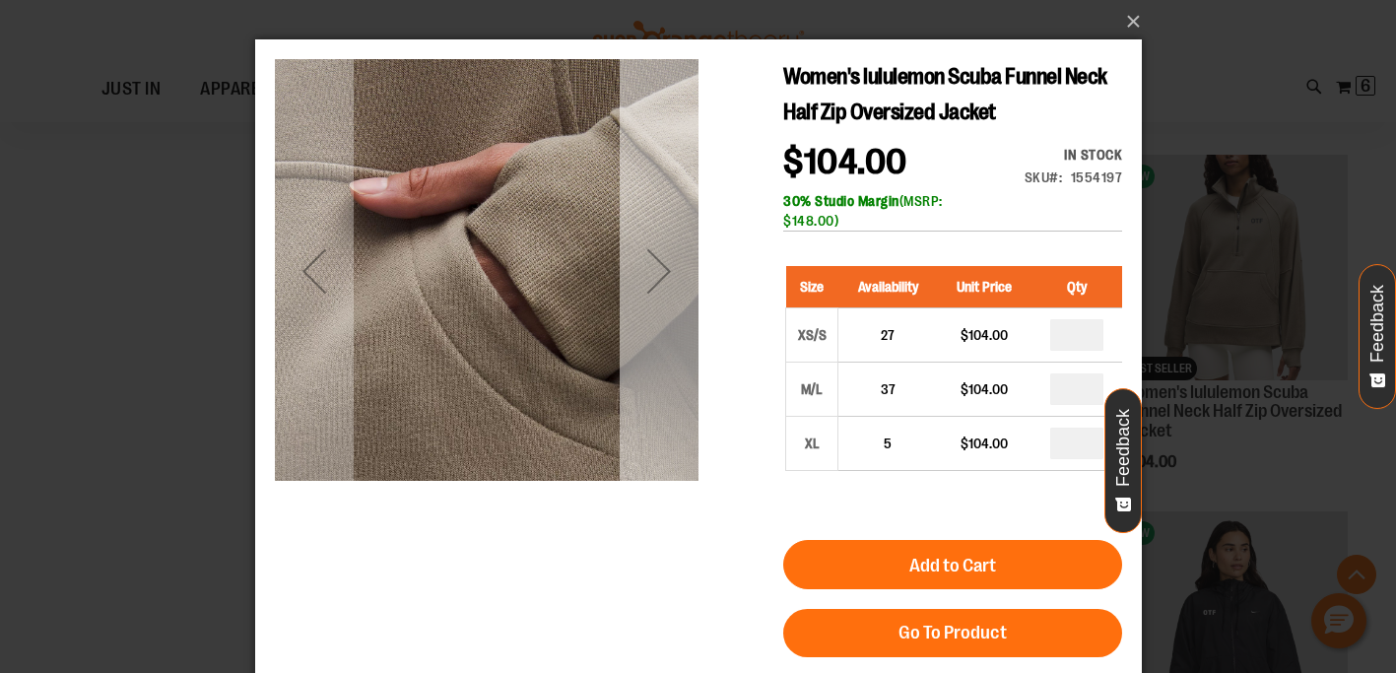
click at [666, 295] on div "Next" at bounding box center [658, 270] width 79 height 79
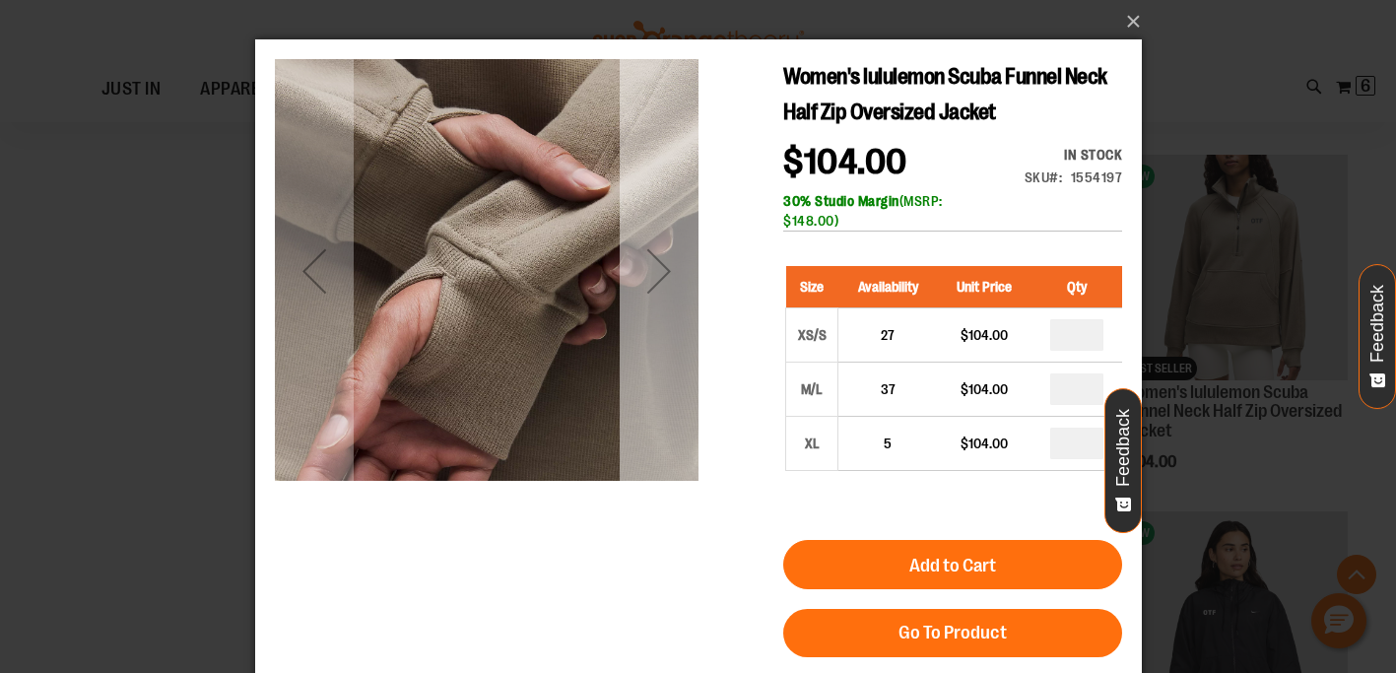
click at [666, 295] on div "Next" at bounding box center [658, 270] width 79 height 79
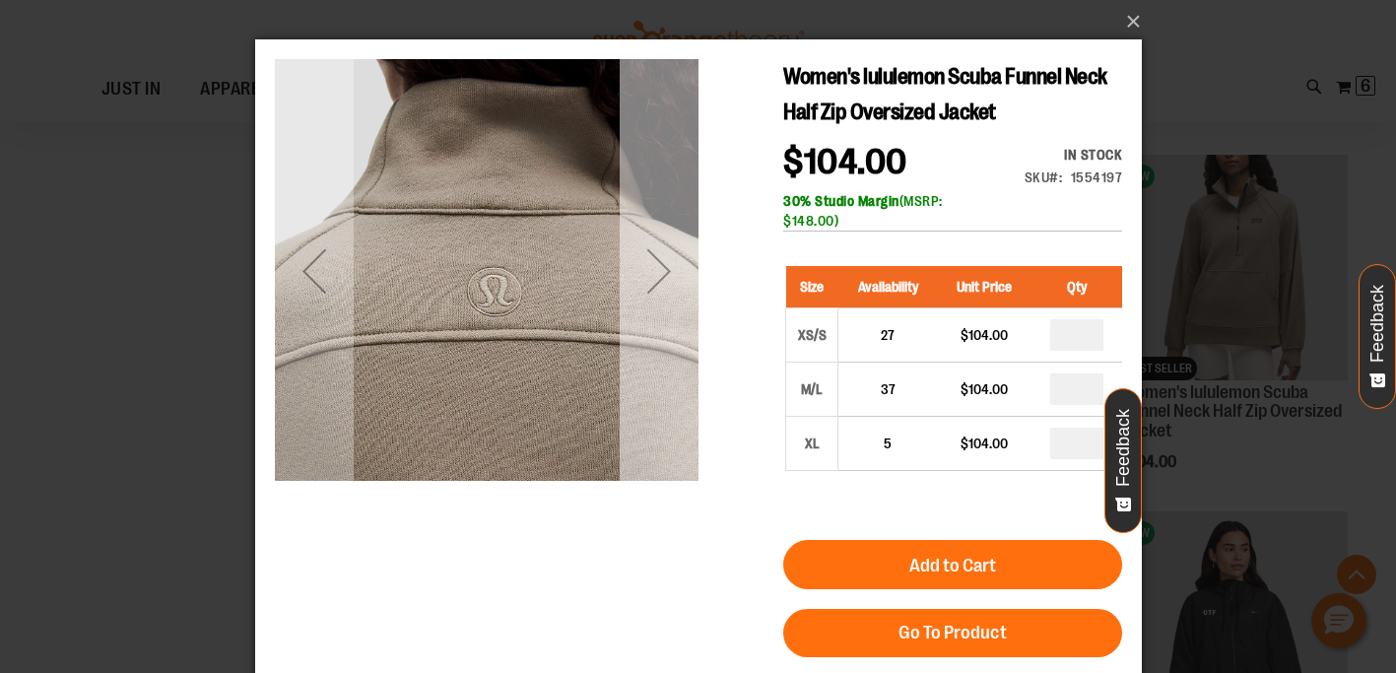
click at [667, 295] on div "Next" at bounding box center [658, 270] width 79 height 79
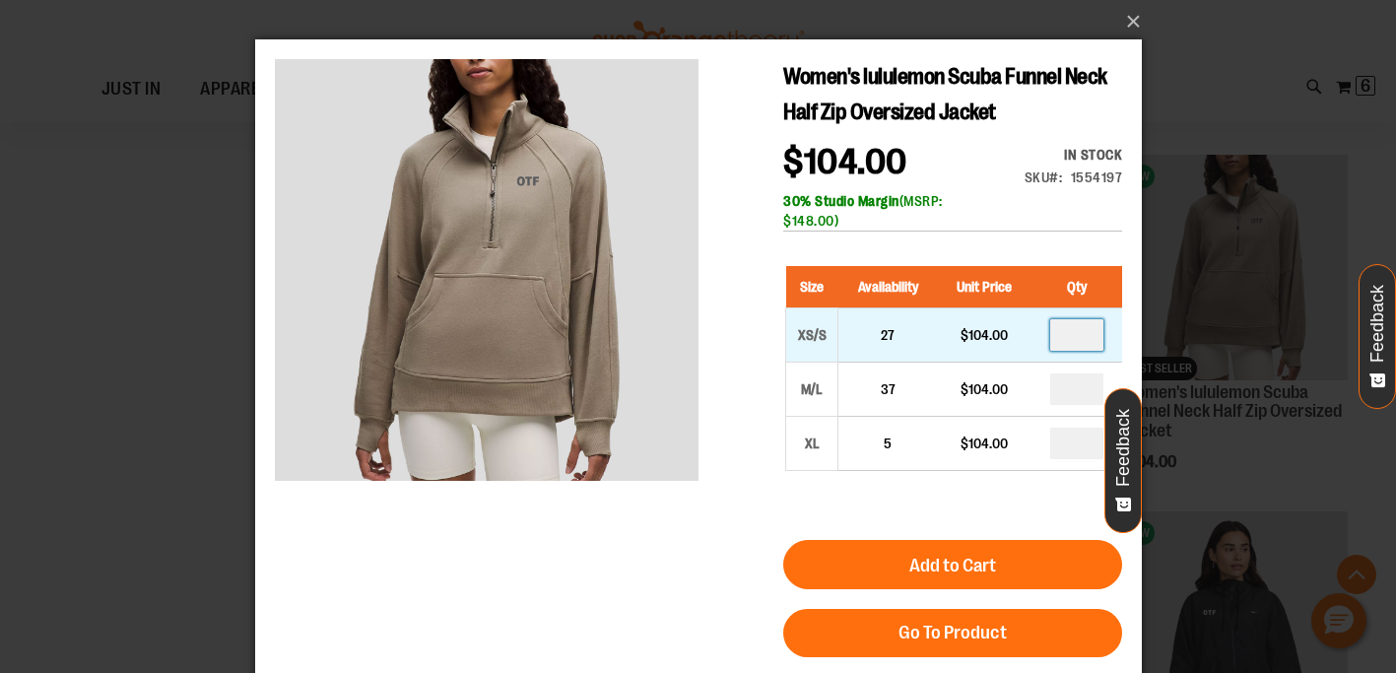
click at [1087, 340] on input "number" at bounding box center [1075, 335] width 53 height 32
type input "*"
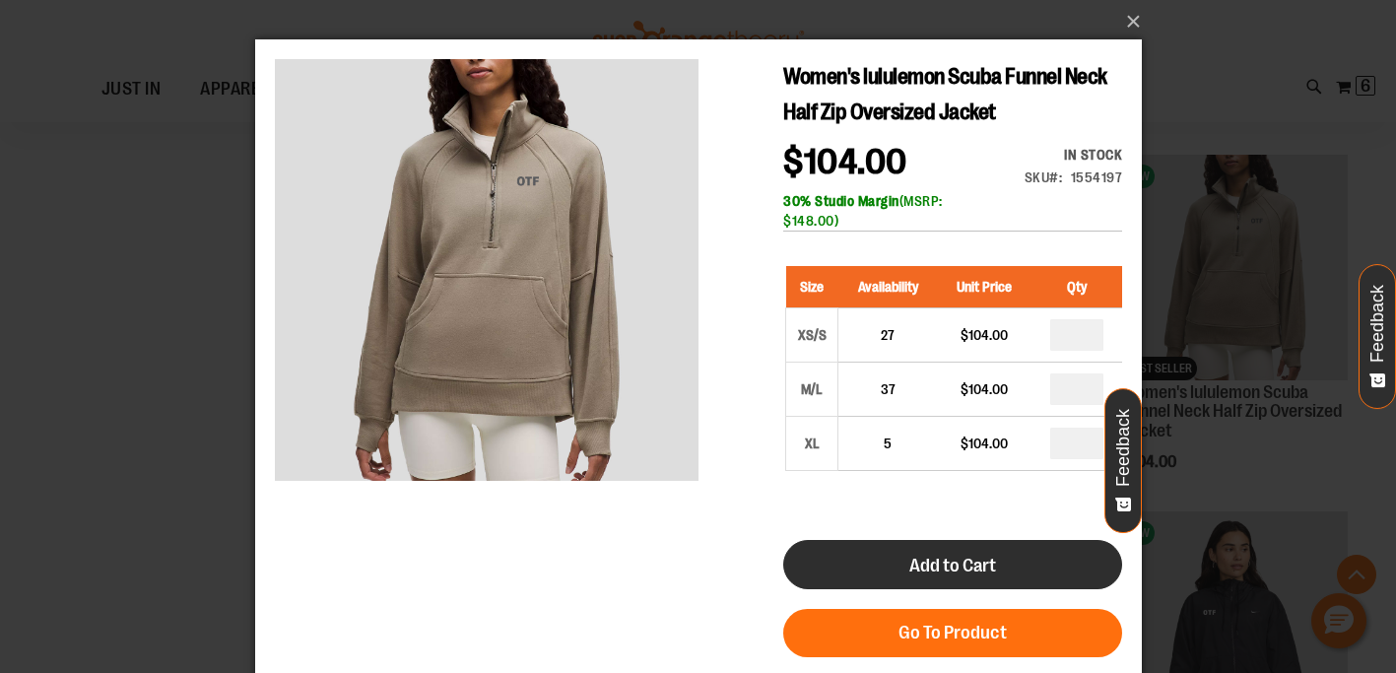
click at [994, 583] on button "Add to Cart" at bounding box center [951, 564] width 339 height 49
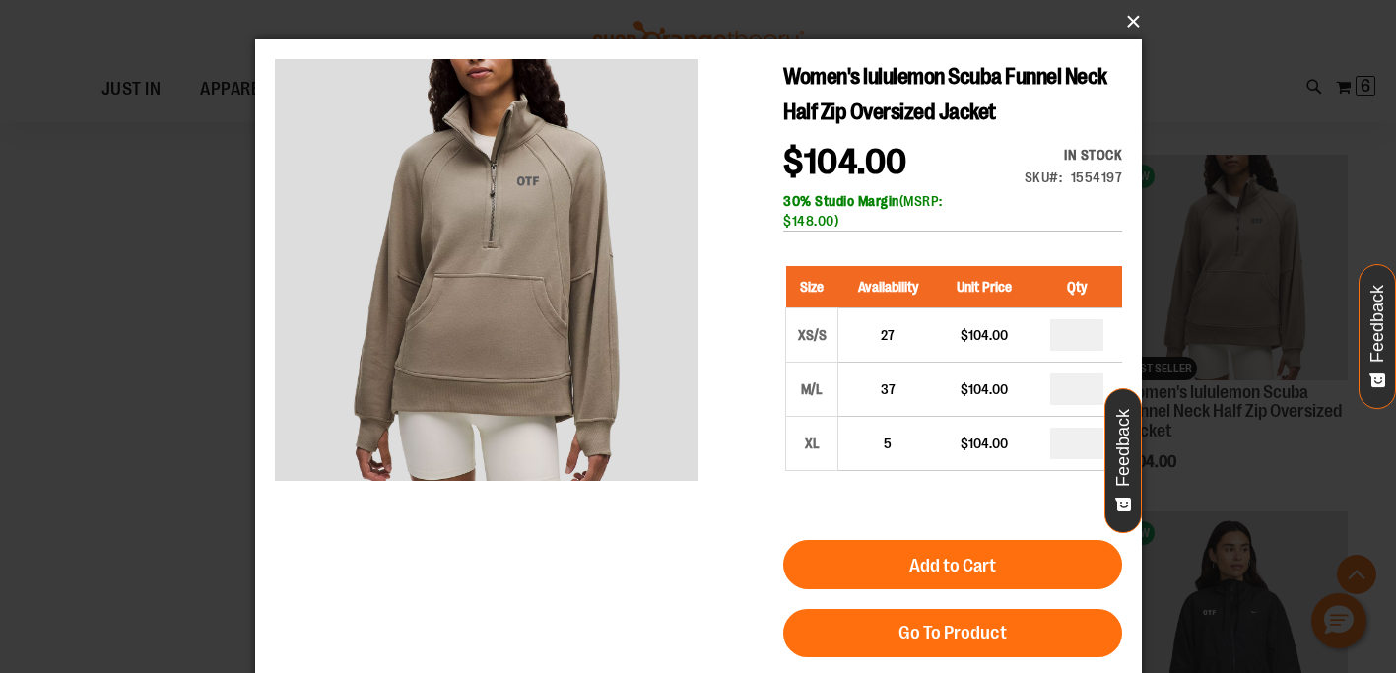
click at [1130, 25] on button "×" at bounding box center [704, 21] width 886 height 43
click at [1127, 21] on button "×" at bounding box center [704, 21] width 886 height 43
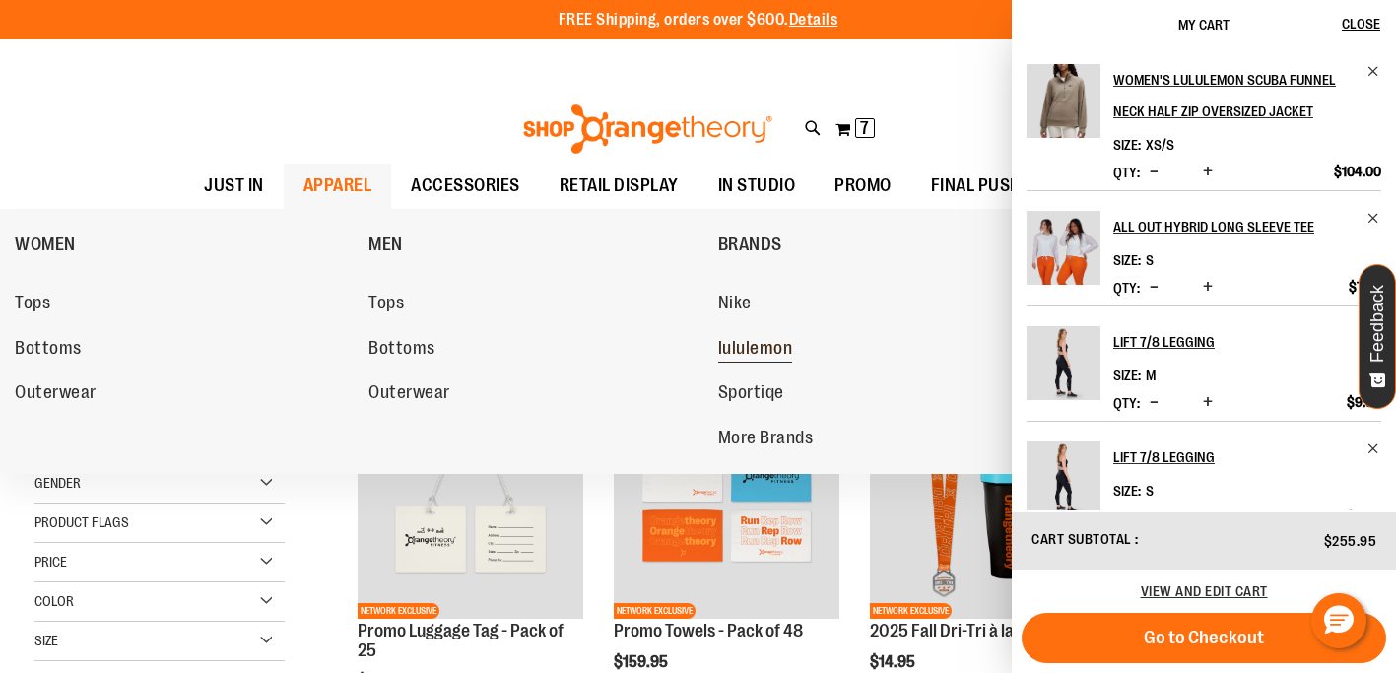
click at [762, 341] on span "lululemon" at bounding box center [755, 350] width 75 height 25
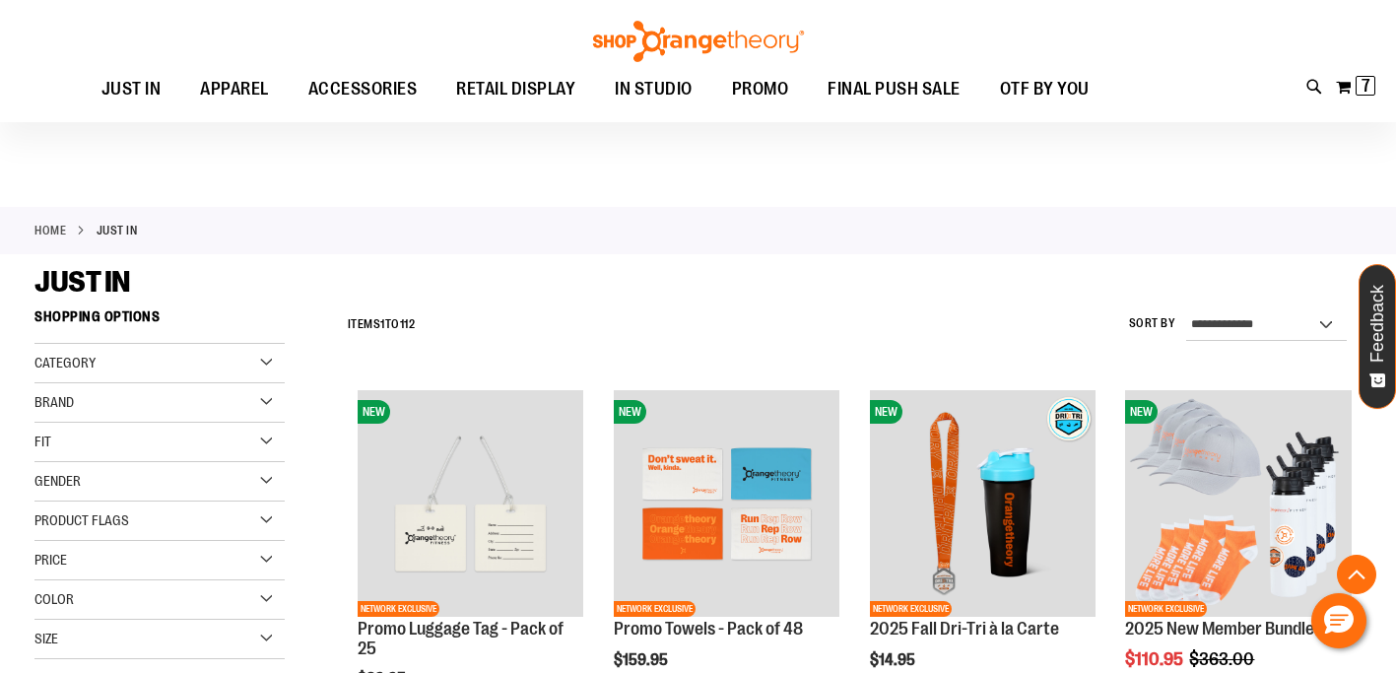
scroll to position [5226, 0]
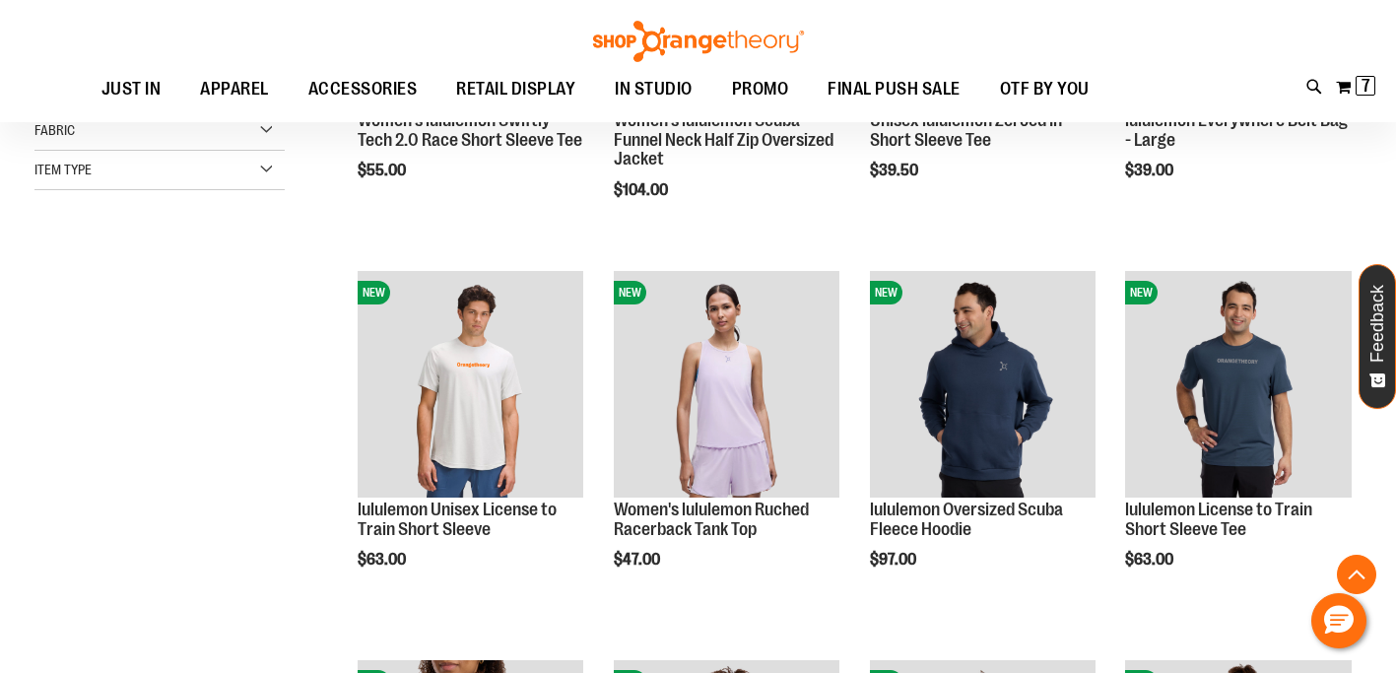
scroll to position [601, 0]
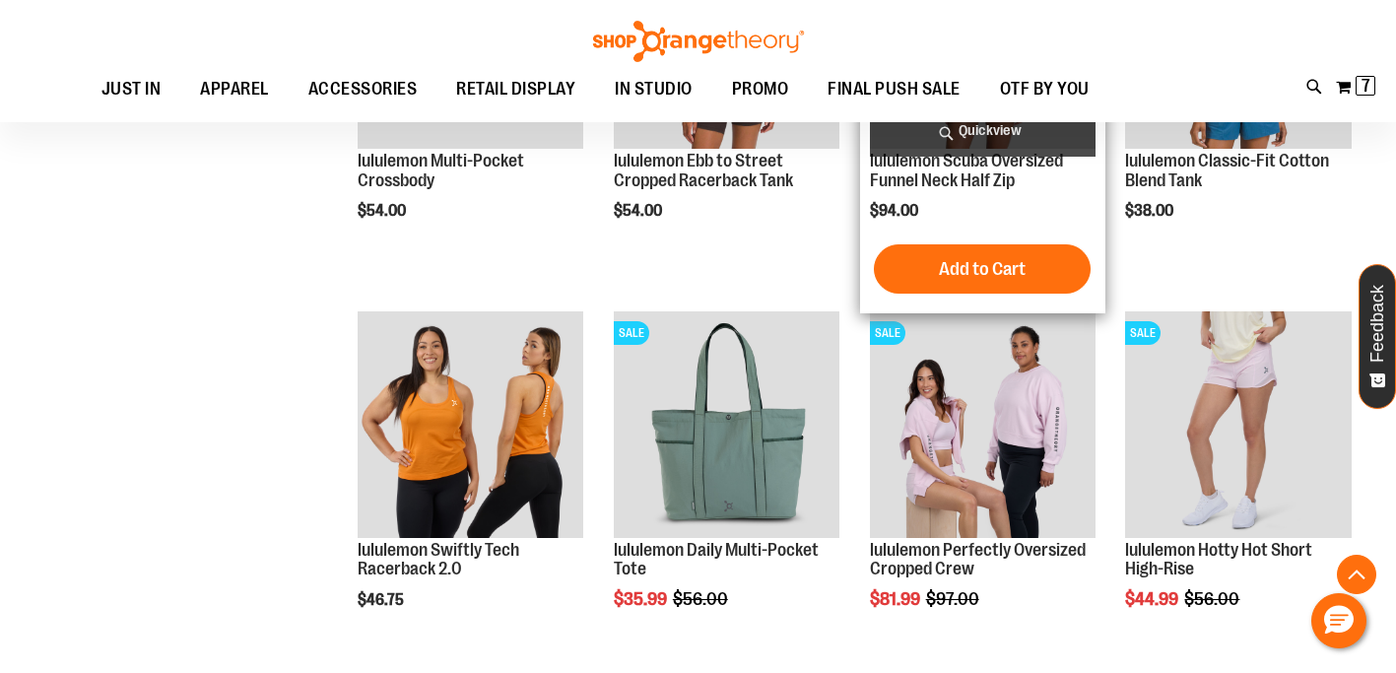
scroll to position [1636, 0]
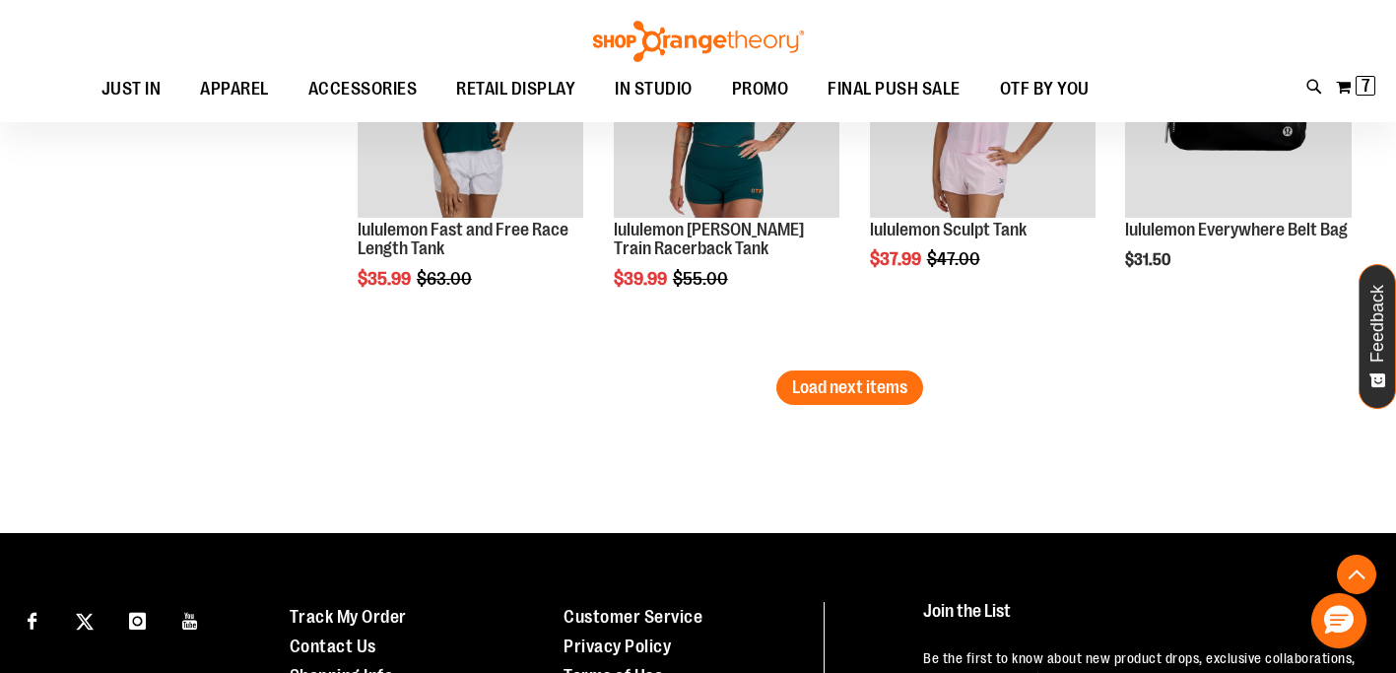
scroll to position [3518, 0]
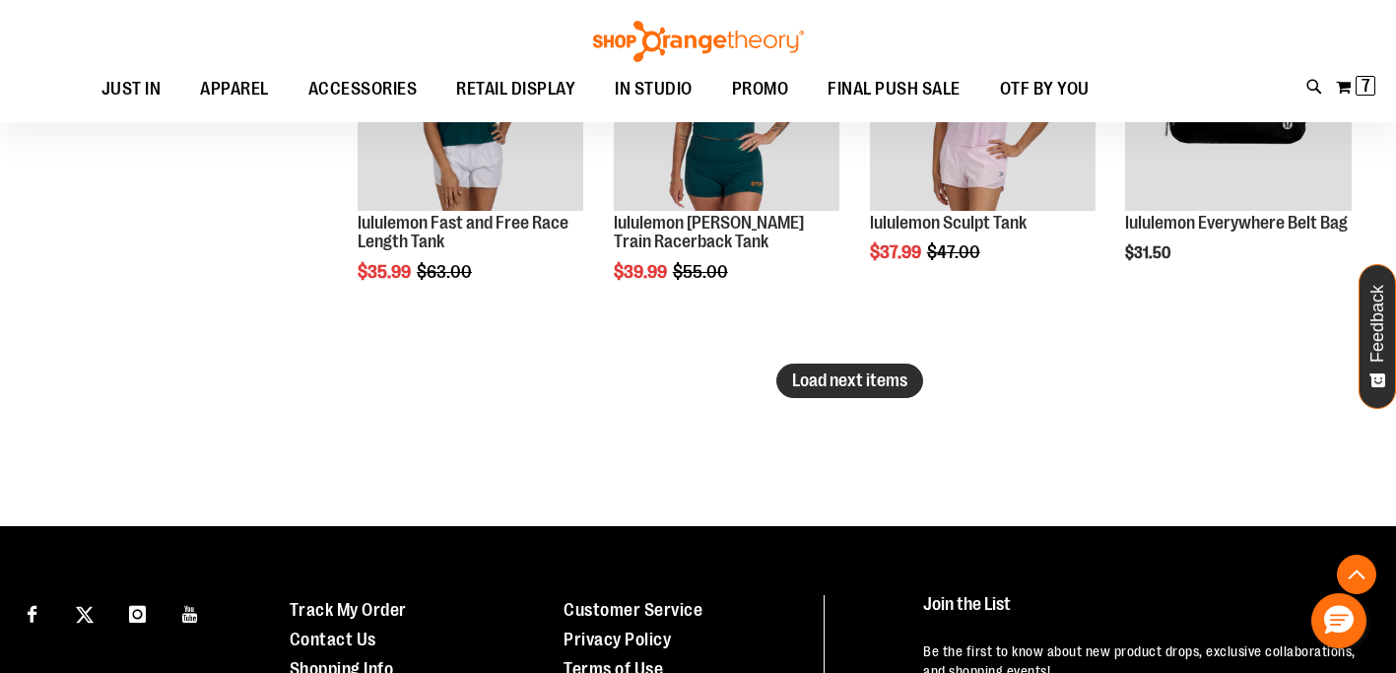
type input "**********"
click at [785, 367] on button "Load next items" at bounding box center [849, 380] width 147 height 34
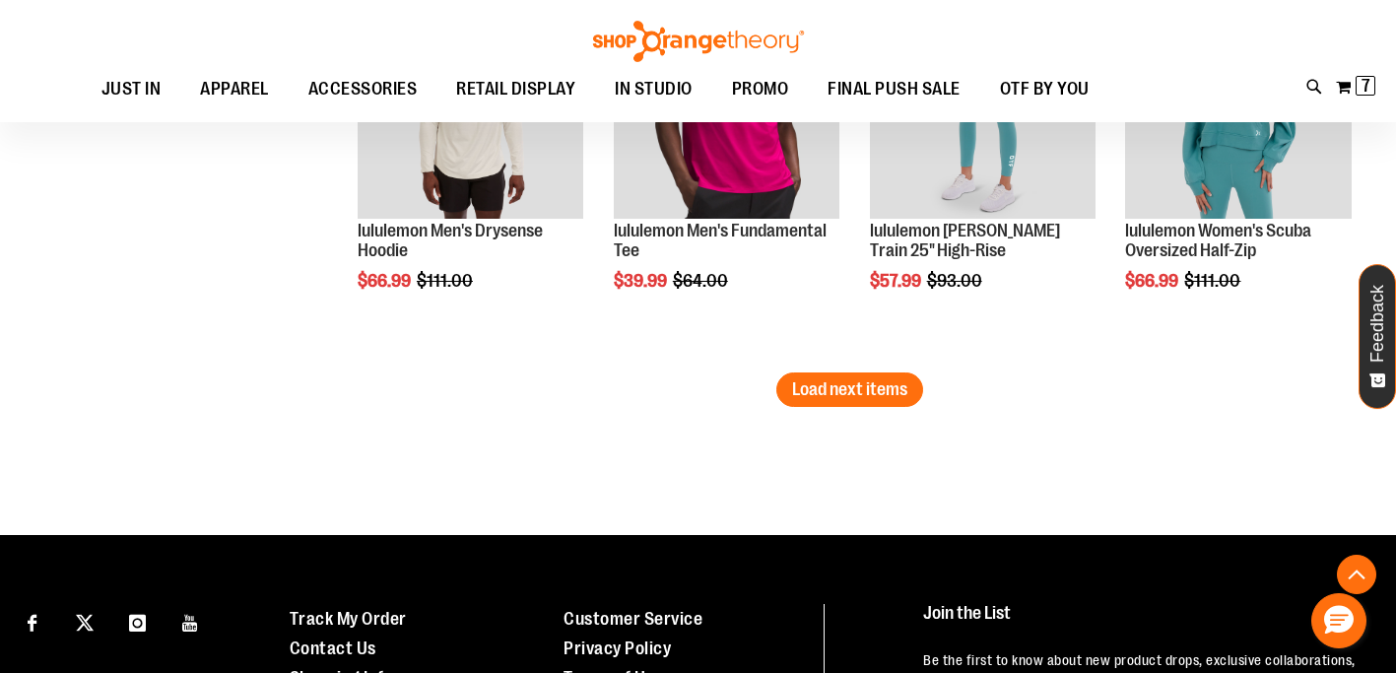
scroll to position [4680, 0]
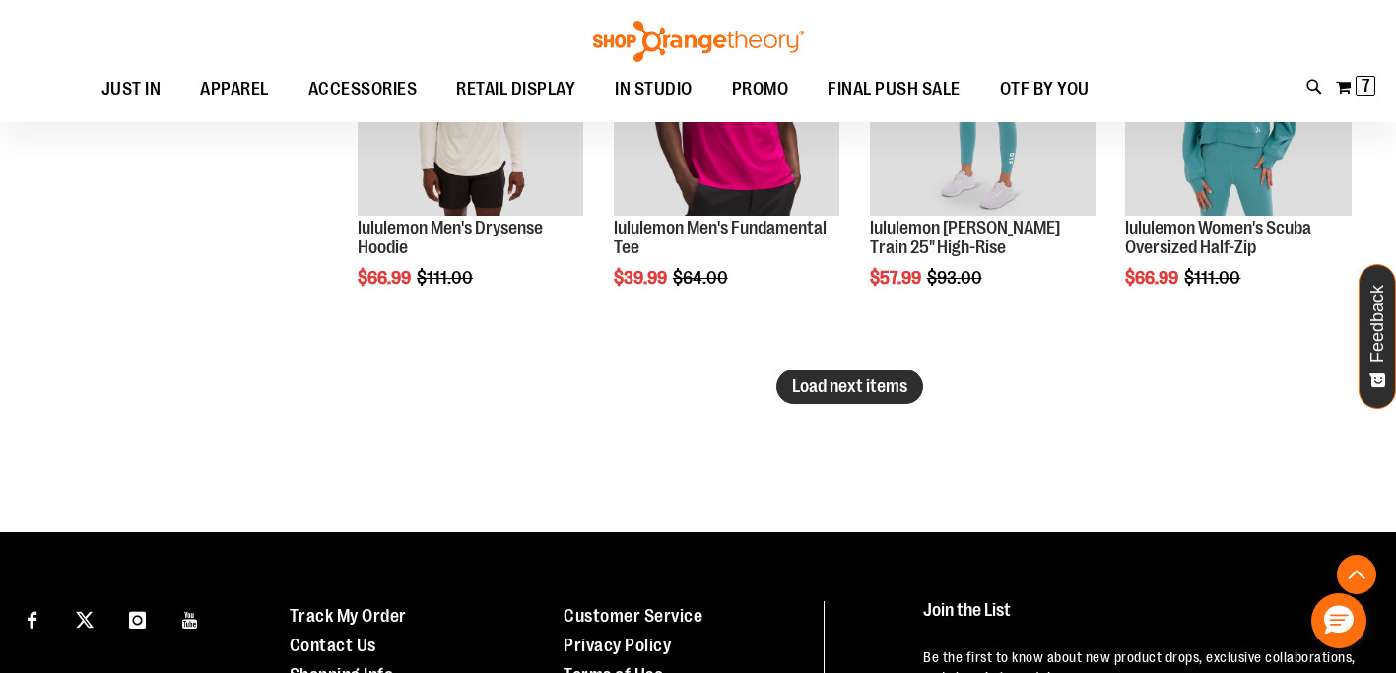
click at [818, 395] on span "Load next items" at bounding box center [849, 386] width 115 height 20
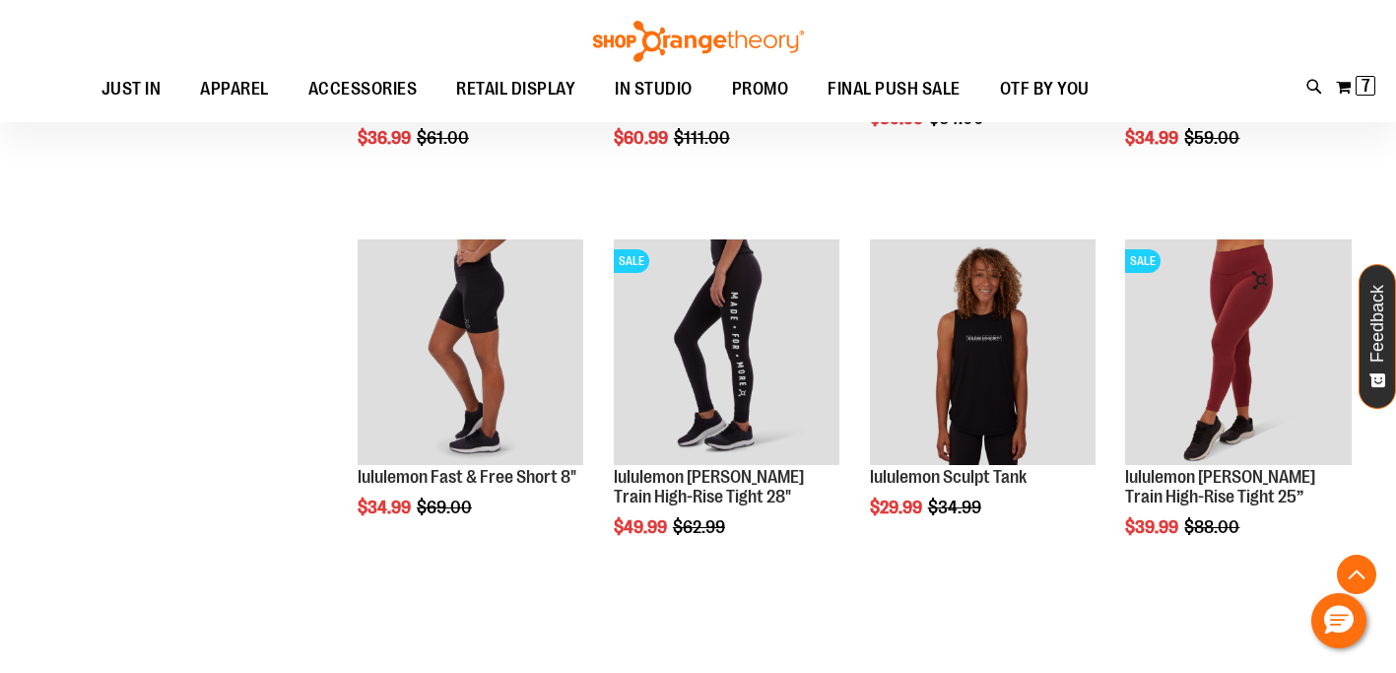
scroll to position [5601, 0]
